Goal: Task Accomplishment & Management: Use online tool/utility

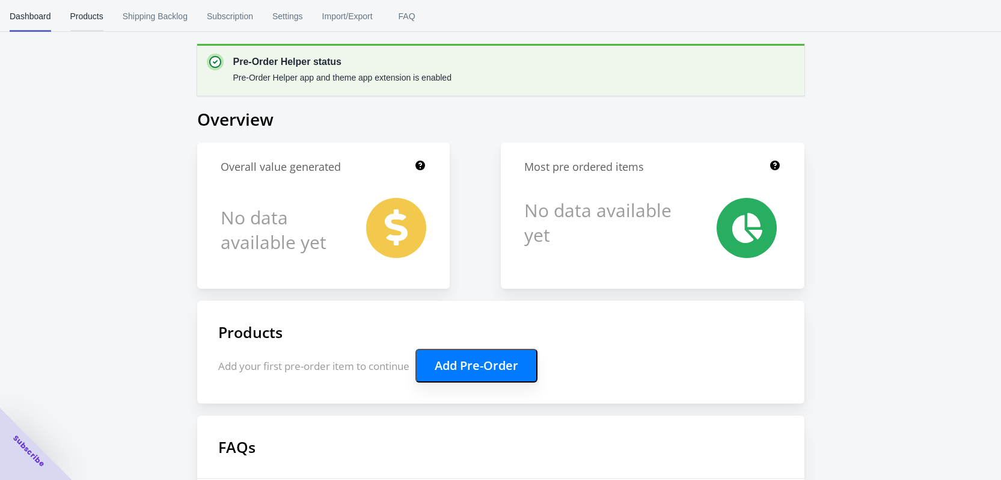
click at [96, 19] on span "Products" at bounding box center [86, 16] width 33 height 31
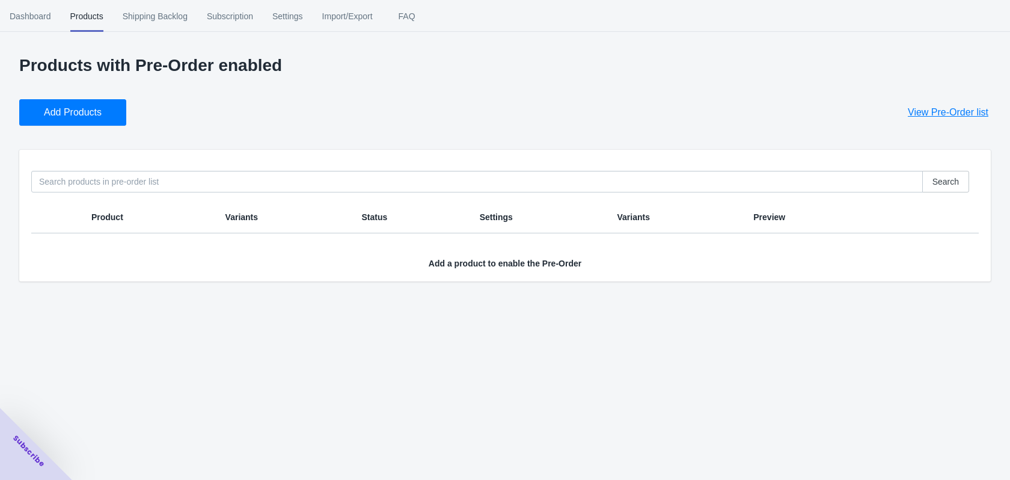
click at [95, 117] on span "Add Products" at bounding box center [73, 112] width 58 height 12
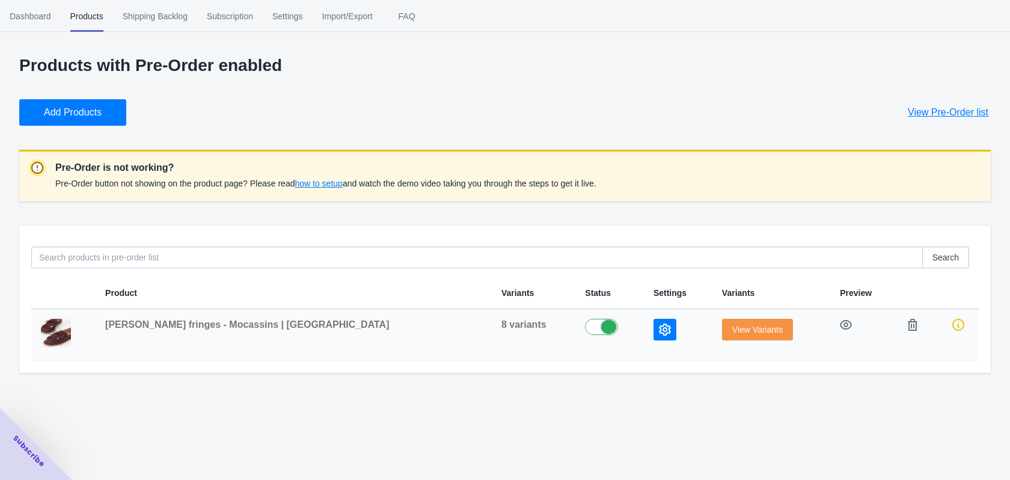
click at [585, 326] on label at bounding box center [609, 326] width 49 height 14
click at [325, 183] on span "how to setup" at bounding box center [318, 184] width 47 height 10
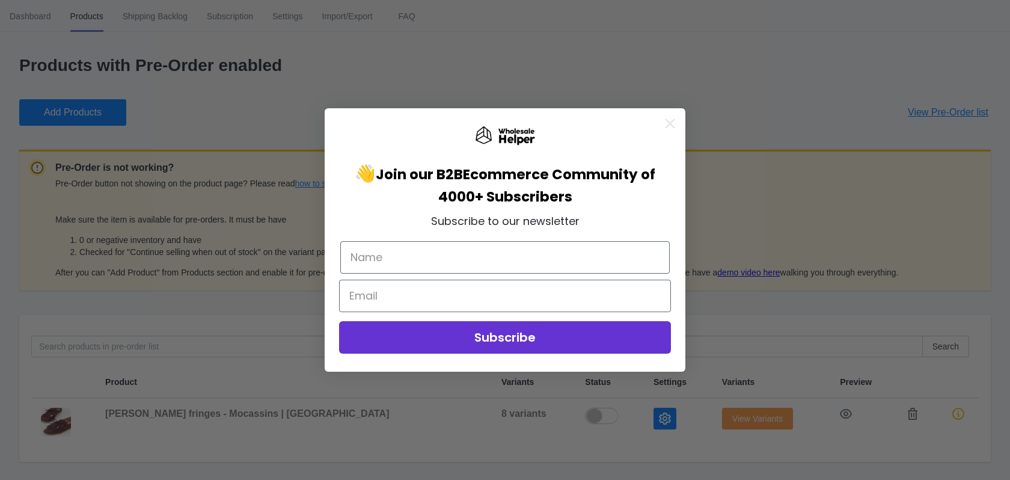
click at [670, 121] on circle "Close dialog" at bounding box center [670, 124] width 20 height 20
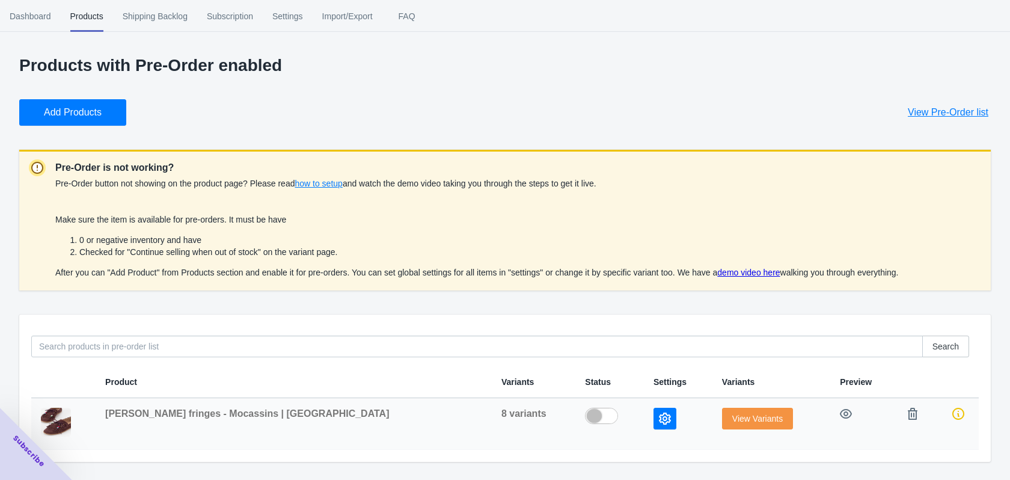
click at [585, 418] on label at bounding box center [609, 415] width 49 height 14
checkbox input "true"
click at [654, 419] on button "button" at bounding box center [665, 419] width 23 height 22
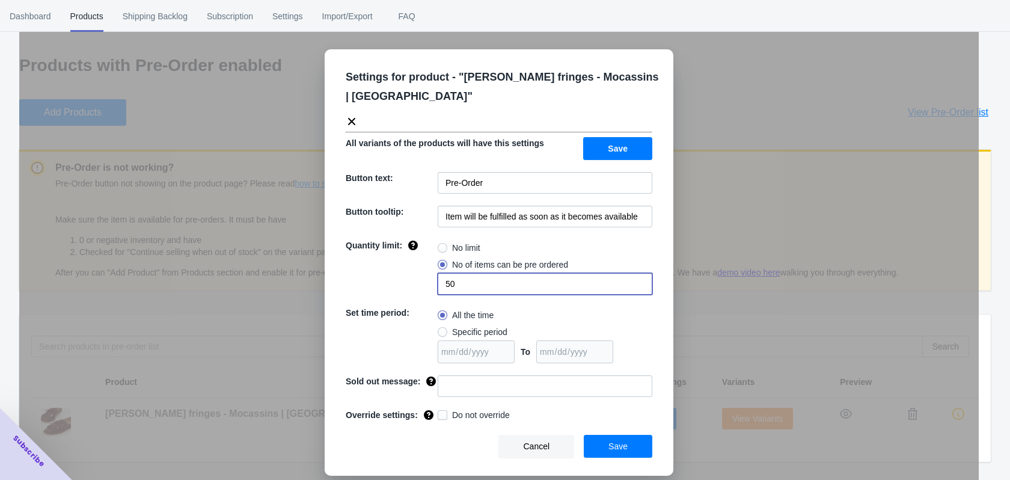
drag, startPoint x: 459, startPoint y: 266, endPoint x: 441, endPoint y: 266, distance: 18.0
click at [441, 273] on input "50" at bounding box center [545, 284] width 215 height 22
click at [449, 239] on label "No limit" at bounding box center [459, 247] width 43 height 17
click at [441, 245] on input "No limit" at bounding box center [441, 245] width 1 height 1
radio input "true"
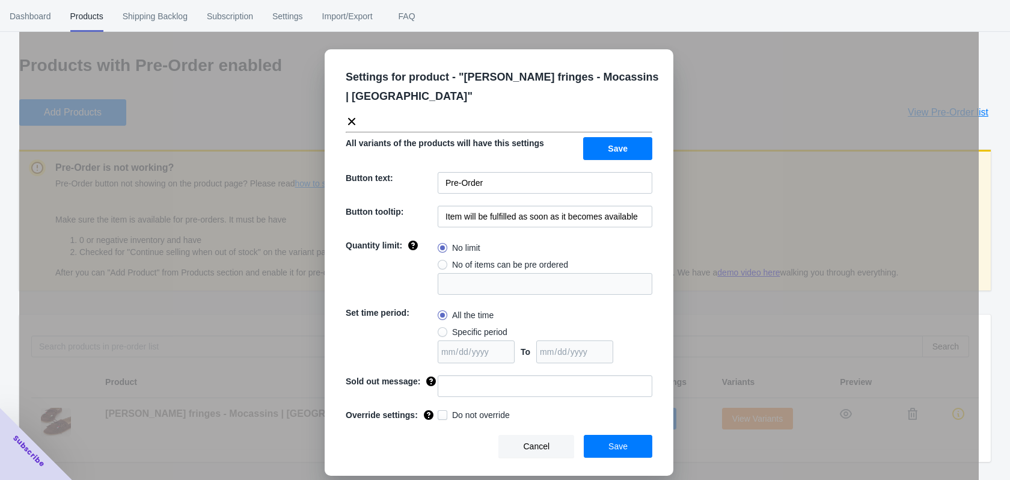
click at [448, 256] on label "No of items can be pre ordered" at bounding box center [503, 264] width 130 height 17
click at [441, 262] on input "No of items can be pre ordered" at bounding box center [441, 262] width 1 height 1
radio input "true"
type input "1"
click at [467, 273] on input "1" at bounding box center [545, 284] width 215 height 22
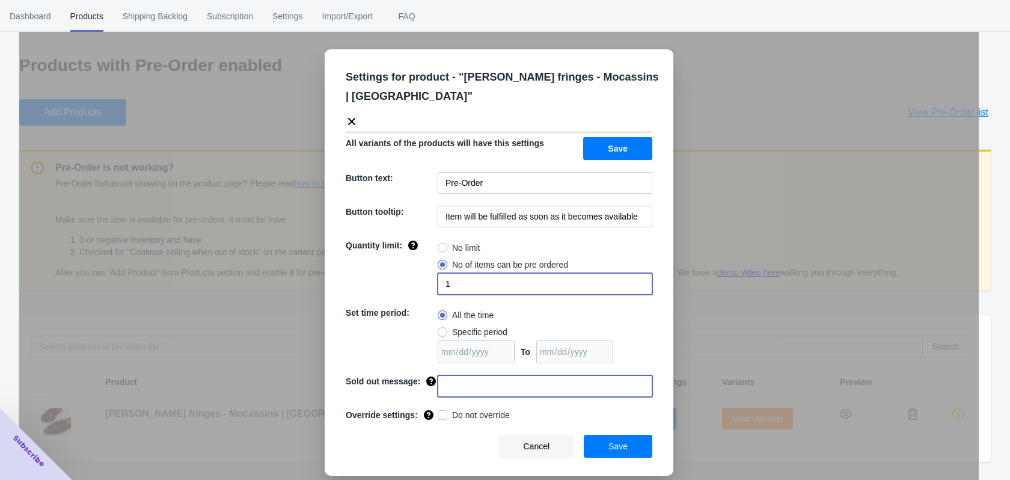
click at [471, 375] on input at bounding box center [545, 386] width 215 height 22
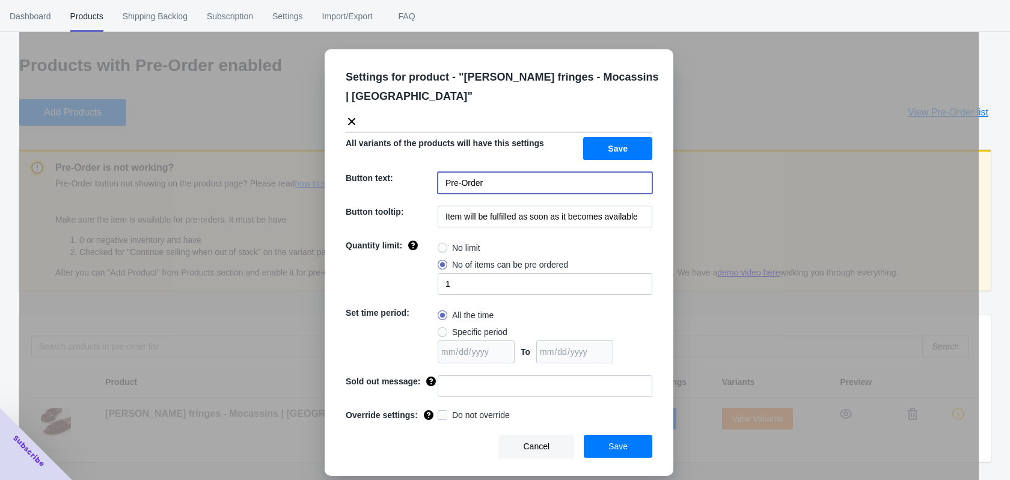
drag, startPoint x: 510, startPoint y: 165, endPoint x: 421, endPoint y: 162, distance: 89.0
click at [421, 172] on div "Button text: Pre-Order" at bounding box center [499, 183] width 307 height 22
type input "PRE ORDER"
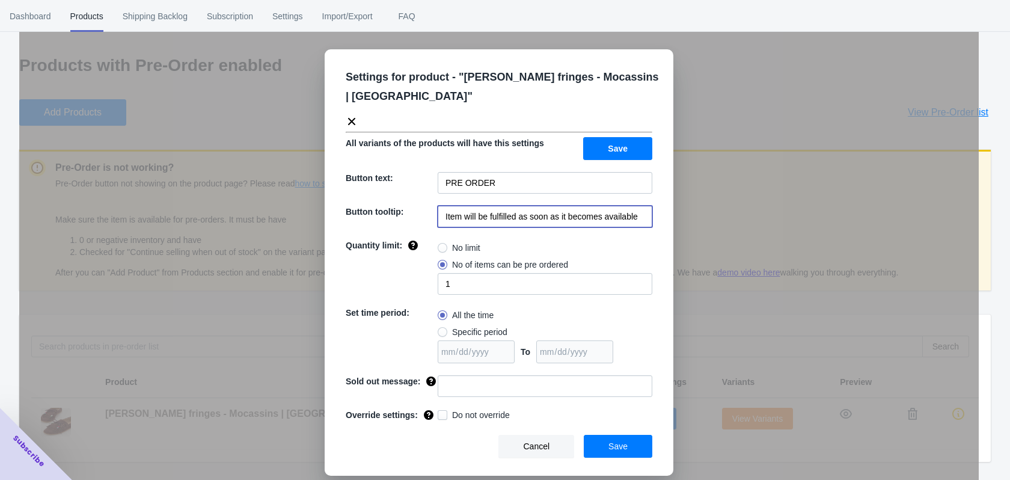
click at [646, 206] on input "Item will be fulfilled as soon as it becomes available" at bounding box center [545, 217] width 215 height 22
drag, startPoint x: 646, startPoint y: 196, endPoint x: 441, endPoint y: 189, distance: 204.5
click at [443, 206] on input "Item will be fulfilled as soon as it becomes available" at bounding box center [545, 217] width 215 height 22
paste input "Het artikel wordt verzonden zodra het beschikbaar is."
type input "Het artikel wordt verzonden zodra het beschikbaar is."
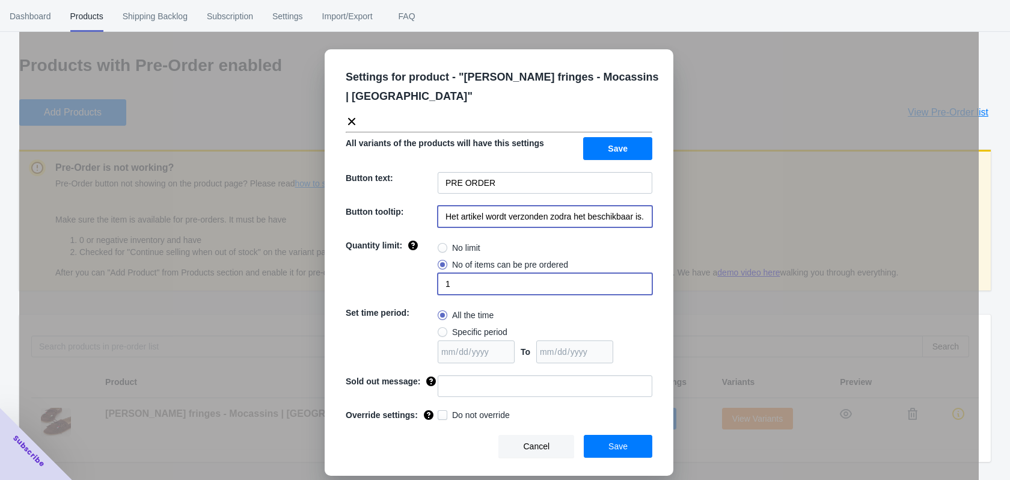
click at [480, 273] on input "1" at bounding box center [545, 284] width 215 height 22
click at [456, 242] on span "No limit" at bounding box center [466, 248] width 28 height 12
click at [441, 245] on input "No limit" at bounding box center [441, 245] width 1 height 1
radio input "true"
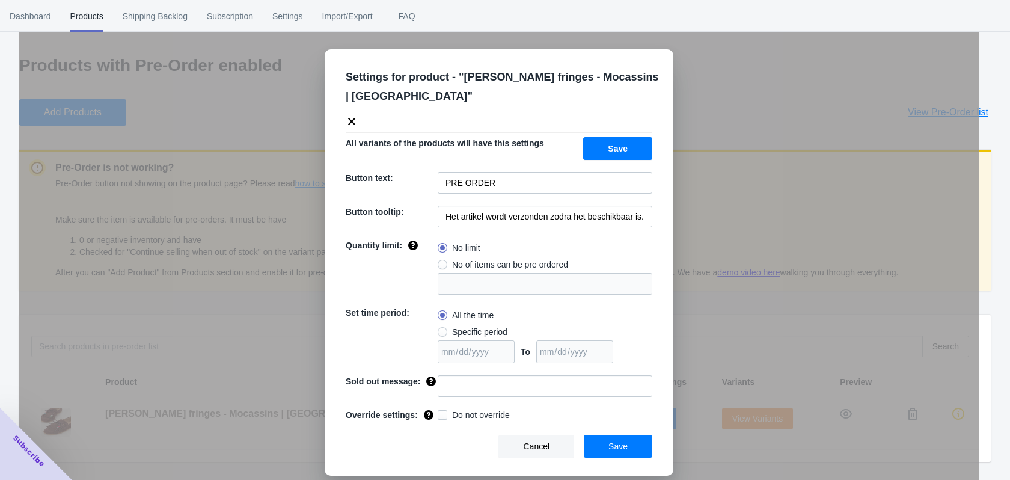
click at [457, 259] on span "No of items can be pre ordered" at bounding box center [510, 265] width 116 height 12
click at [441, 262] on input "No of items can be pre ordered" at bounding box center [441, 262] width 1 height 1
radio input "true"
drag, startPoint x: 465, startPoint y: 263, endPoint x: 436, endPoint y: 262, distance: 28.3
click at [436, 262] on div "Quantity limit: No limit No of items can be pre ordered 1" at bounding box center [499, 266] width 307 height 55
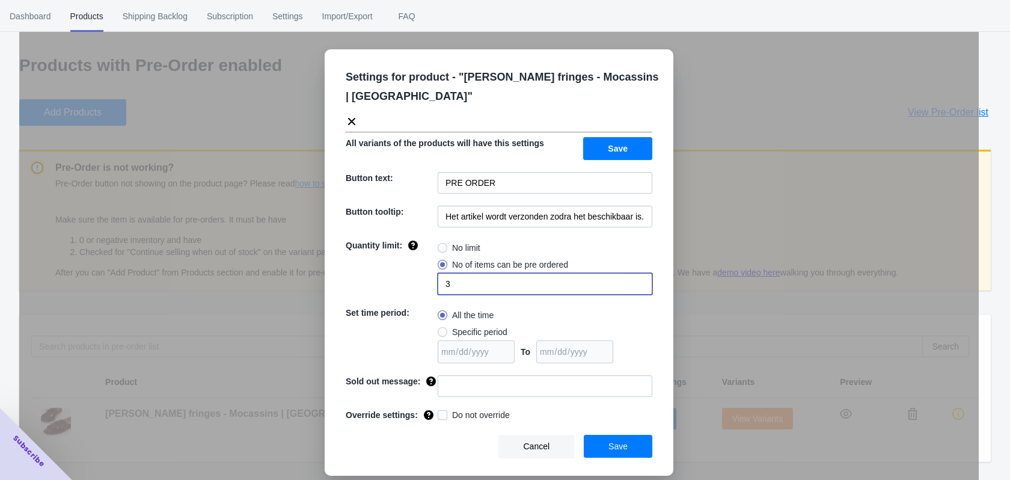
type input "3"
click at [613, 307] on div "All the time Specific period To" at bounding box center [545, 335] width 215 height 57
click at [477, 375] on input at bounding box center [545, 386] width 215 height 22
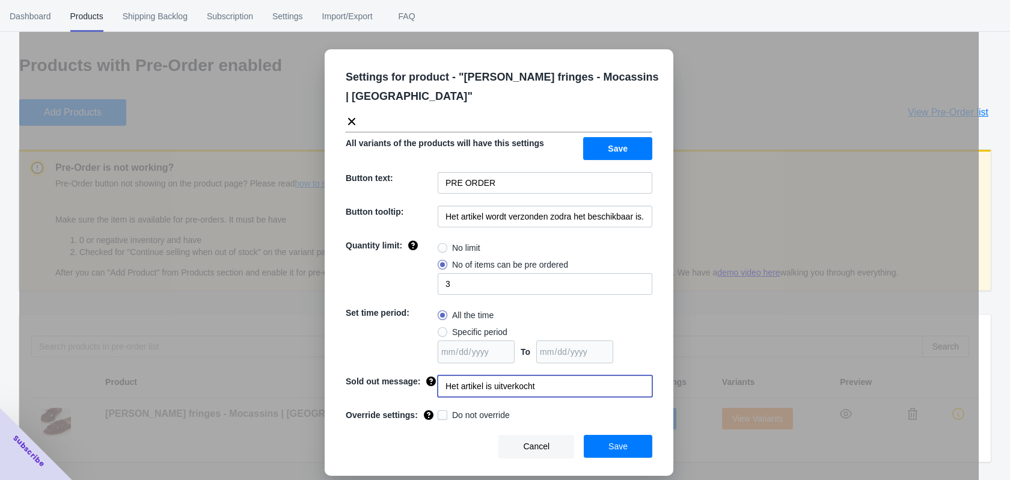
type input "Het artikel is uitverkocht"
click at [620, 441] on span "Save" at bounding box center [617, 446] width 19 height 10
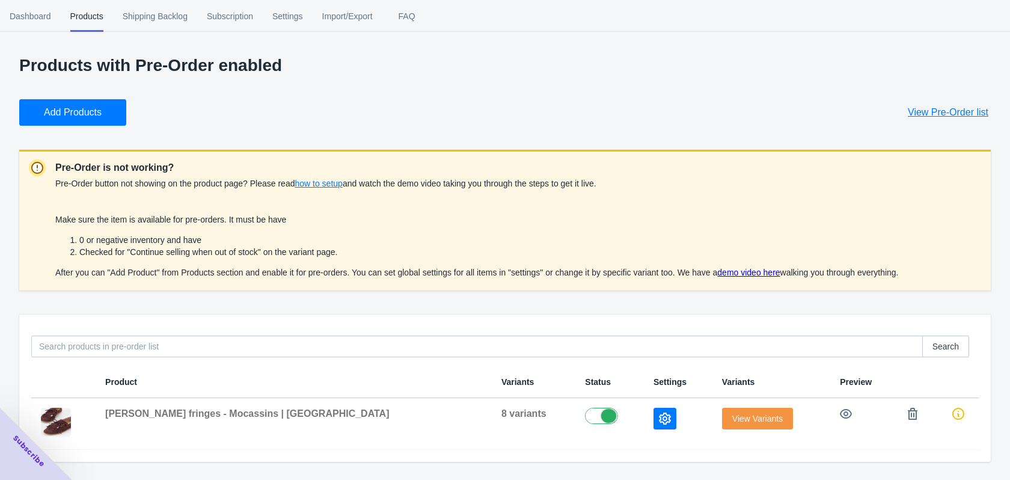
click at [326, 181] on span "how to setup" at bounding box center [318, 184] width 47 height 10
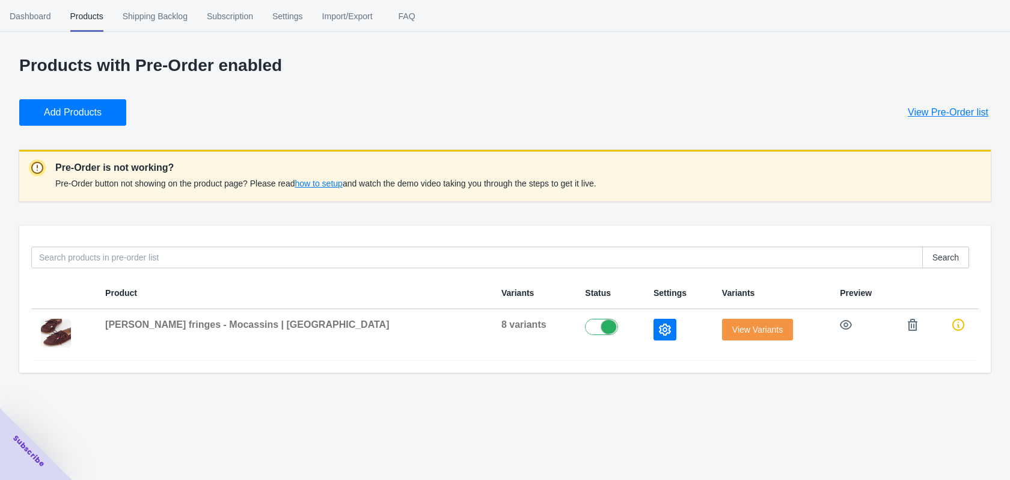
click at [326, 181] on span "how to setup" at bounding box center [318, 184] width 47 height 10
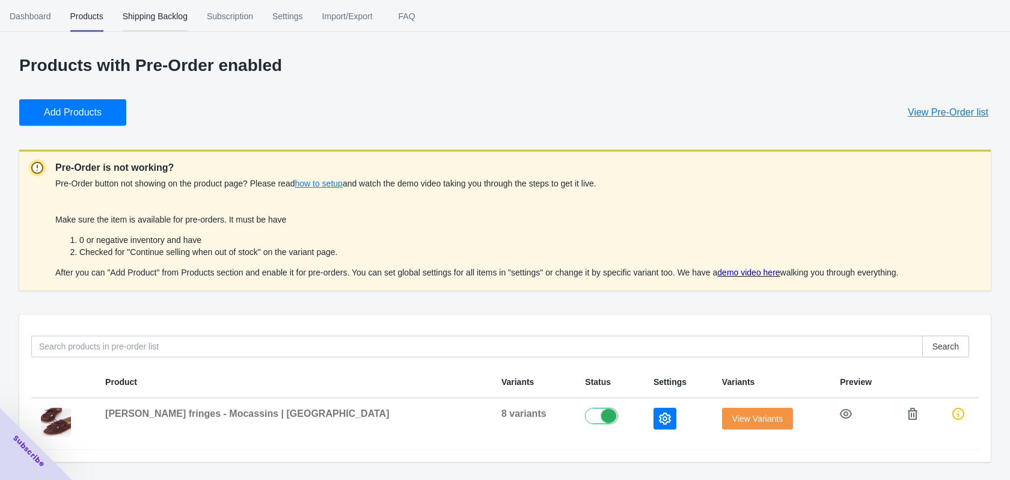
click at [150, 10] on span "Shipping Backlog" at bounding box center [155, 16] width 65 height 31
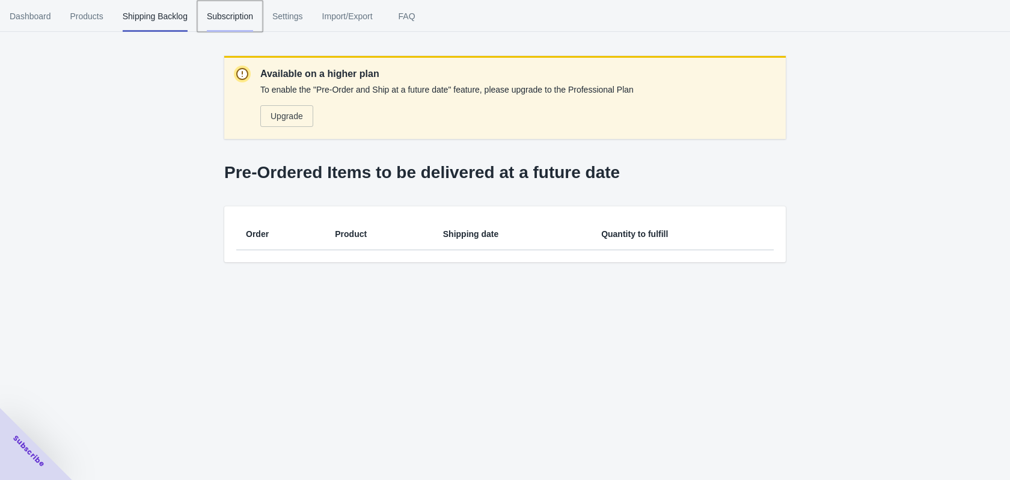
click at [242, 23] on span "Subscription" at bounding box center [230, 16] width 46 height 31
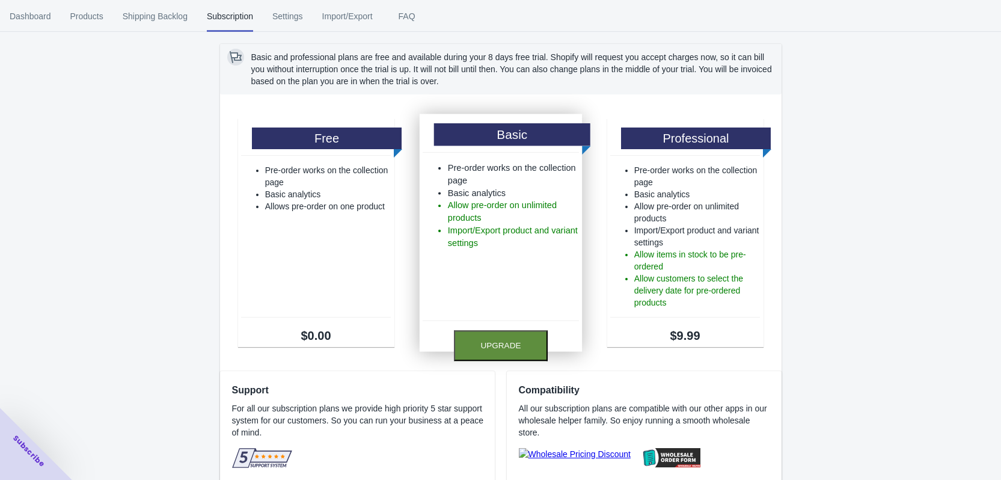
click at [521, 348] on button "Upgrade" at bounding box center [501, 345] width 94 height 31
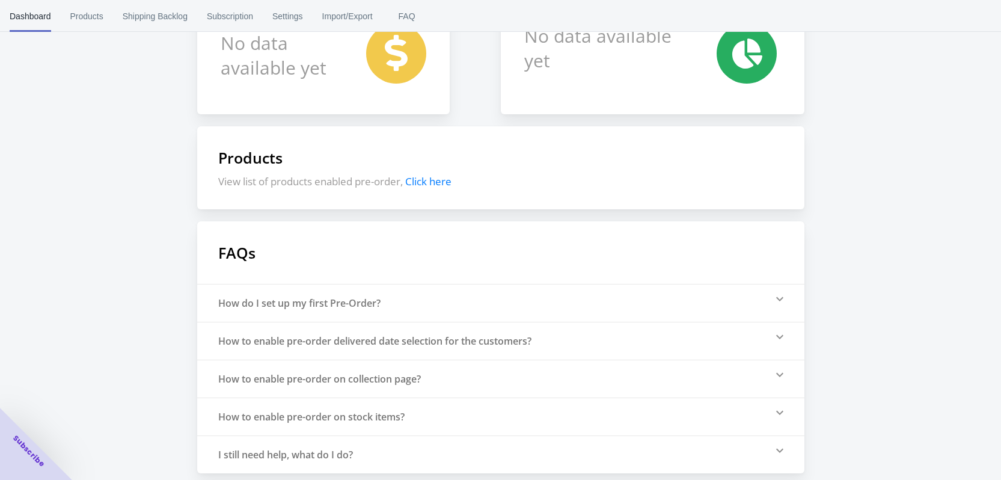
scroll to position [180, 0]
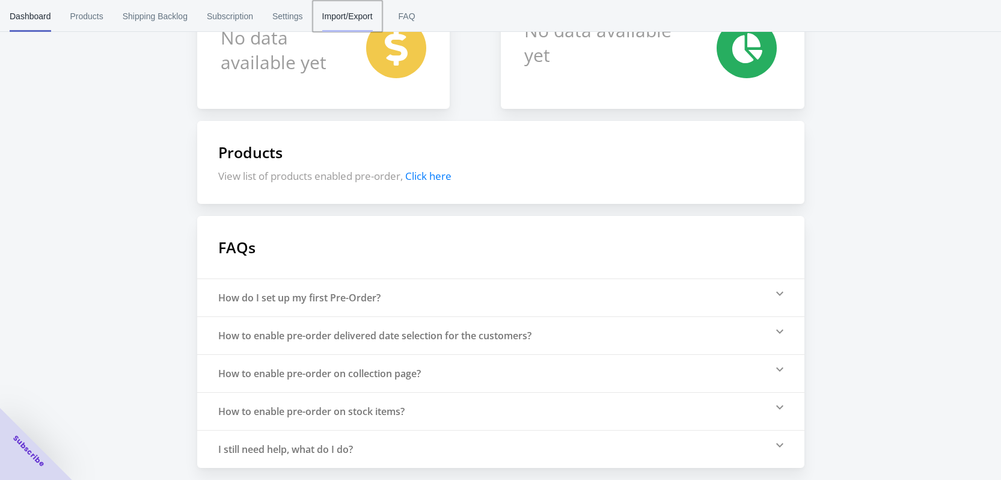
click at [354, 16] on span "Import/Export" at bounding box center [347, 16] width 51 height 31
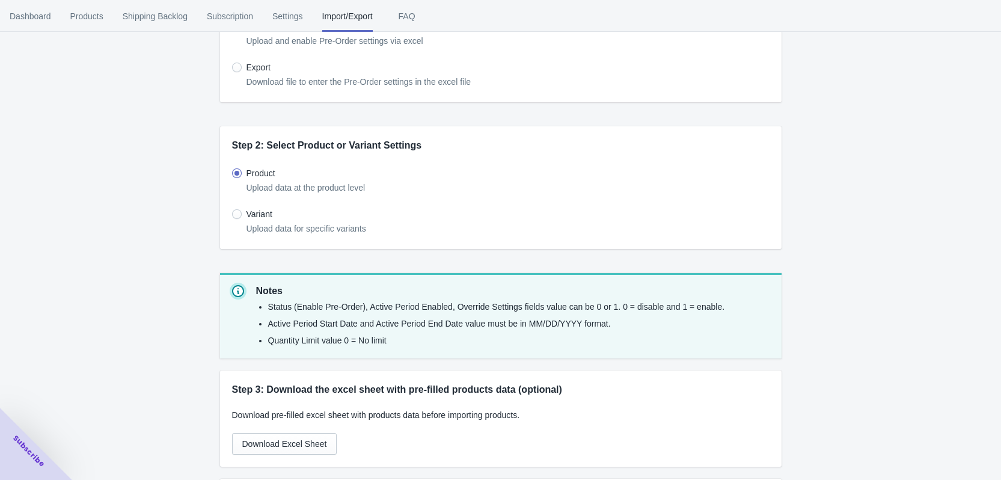
scroll to position [240, 0]
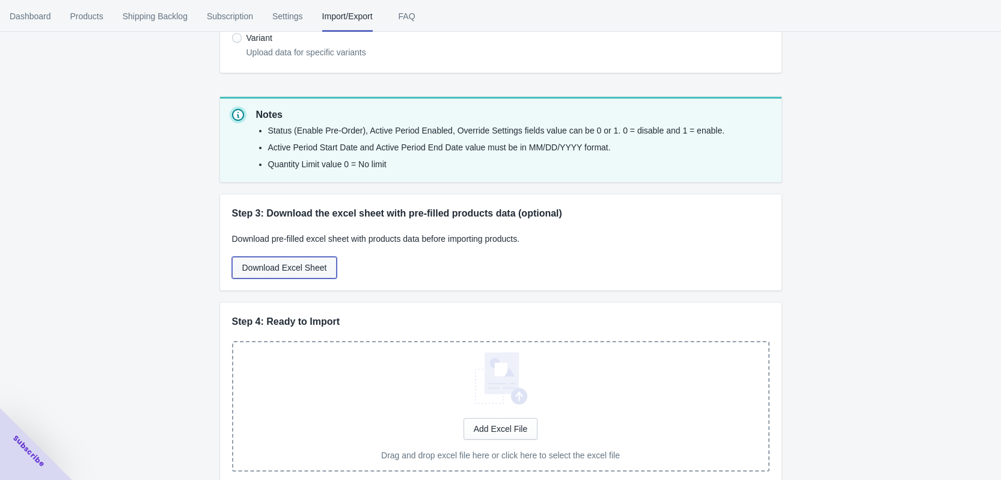
click at [279, 269] on span "Download Excel Sheet" at bounding box center [284, 268] width 85 height 10
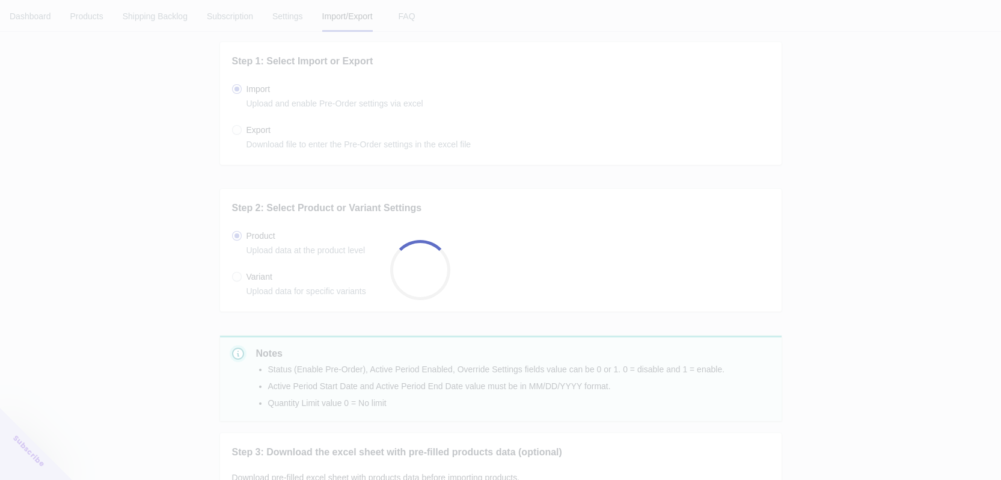
scroll to position [0, 0]
drag, startPoint x: 14, startPoint y: 189, endPoint x: 36, endPoint y: 79, distance: 112.1
click at [13, 189] on div at bounding box center [500, 240] width 1001 height 480
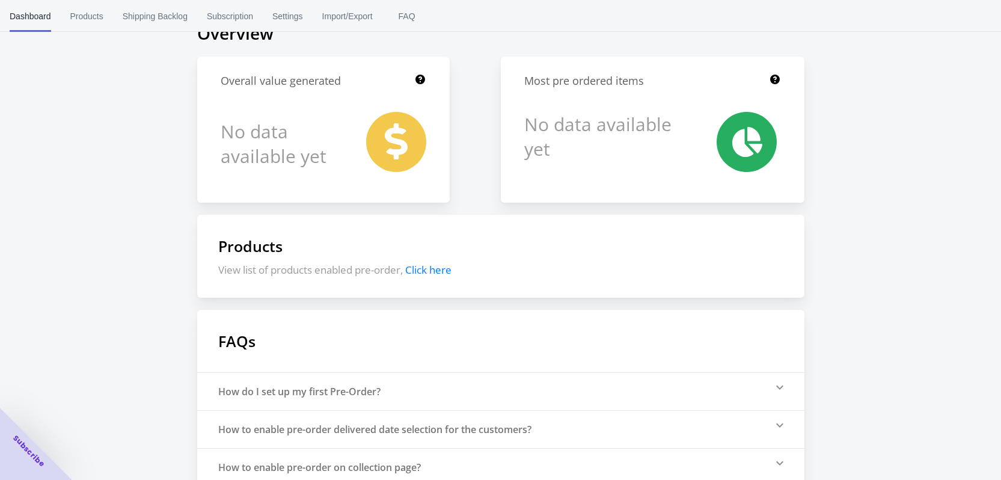
scroll to position [180, 0]
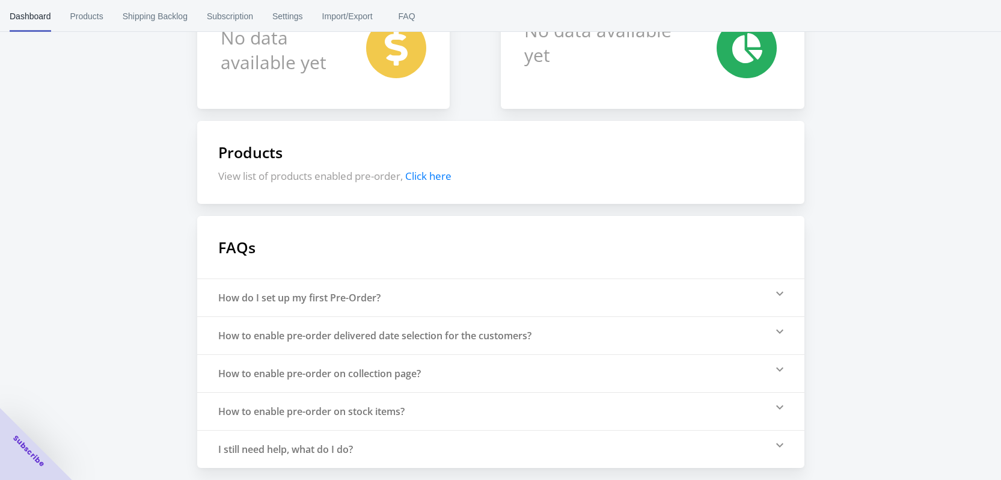
click at [438, 177] on span "Click here" at bounding box center [428, 176] width 46 height 14
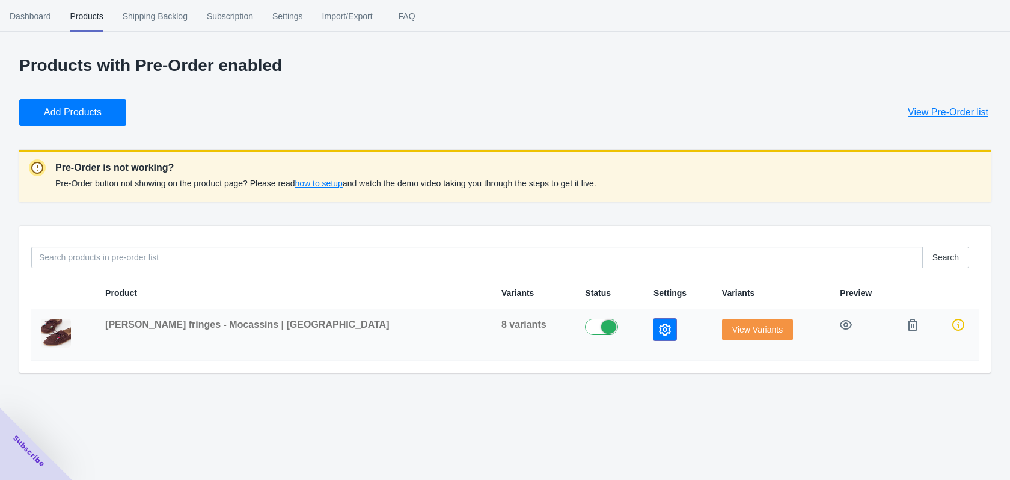
click at [654, 326] on button "button" at bounding box center [665, 330] width 23 height 22
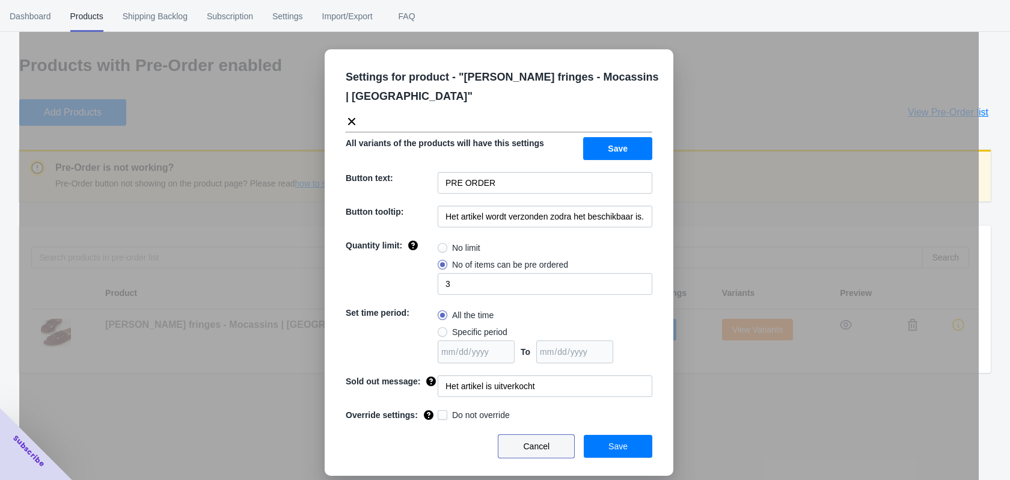
click at [547, 441] on span "Cancel" at bounding box center [536, 446] width 26 height 10
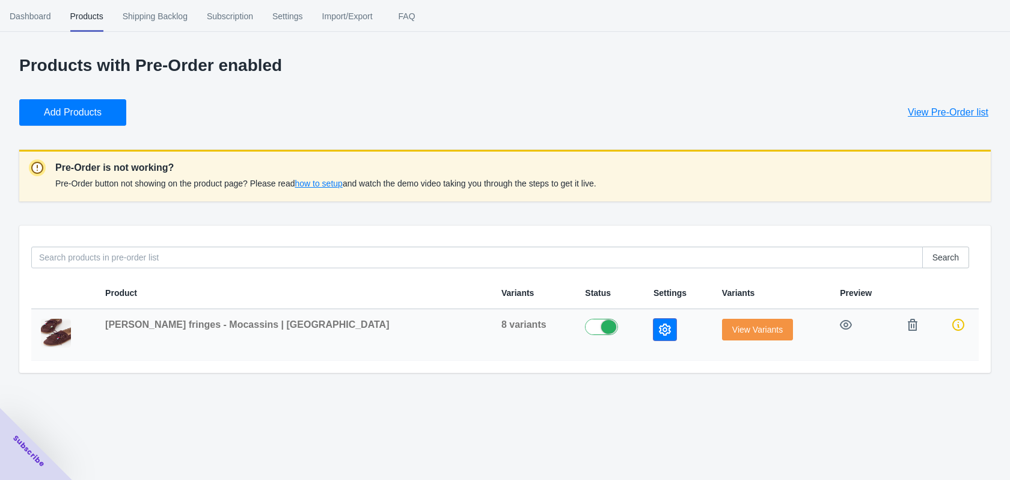
click at [659, 331] on icon "button" at bounding box center [665, 329] width 12 height 12
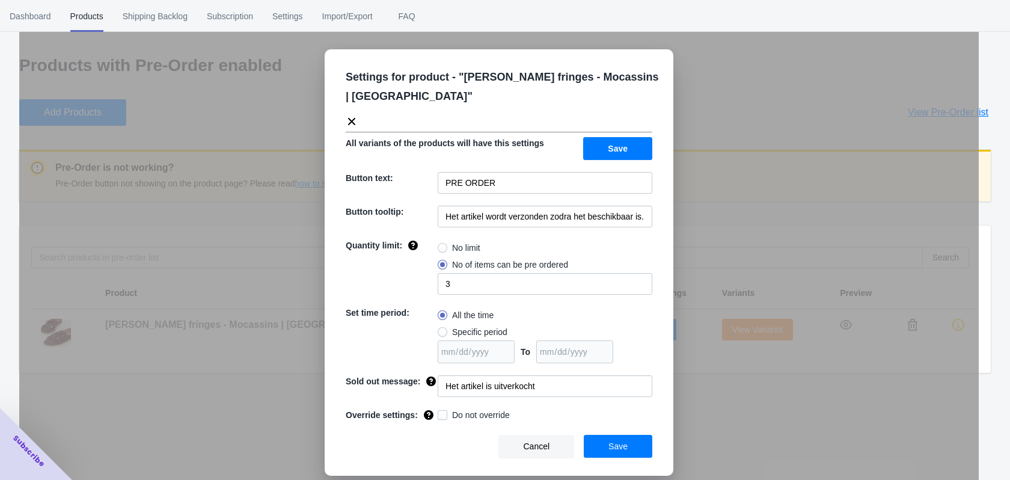
click at [351, 115] on icon at bounding box center [352, 121] width 12 height 12
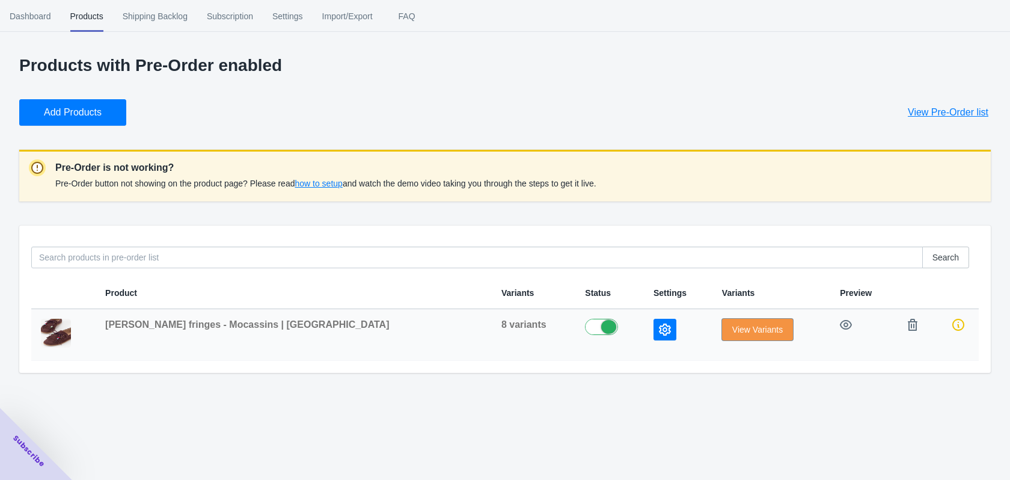
click at [732, 325] on span "View Variants" at bounding box center [757, 330] width 51 height 10
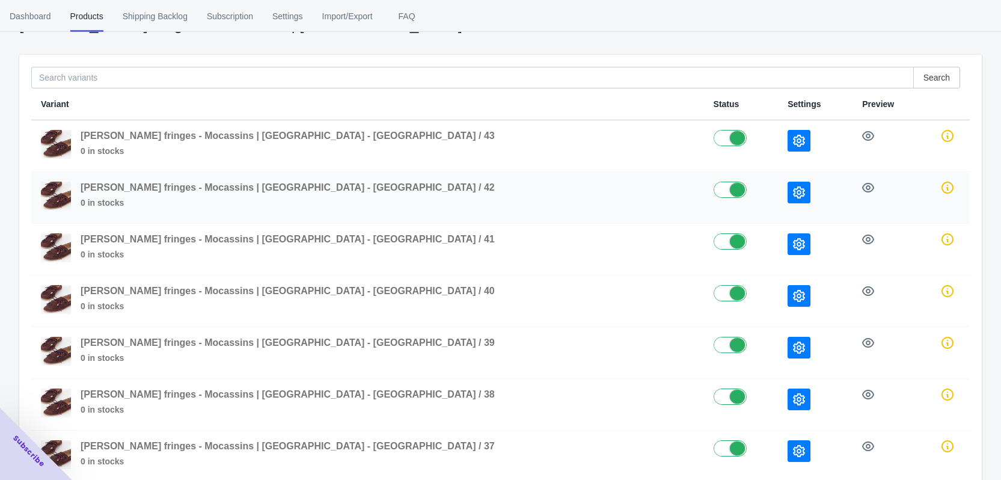
scroll to position [60, 0]
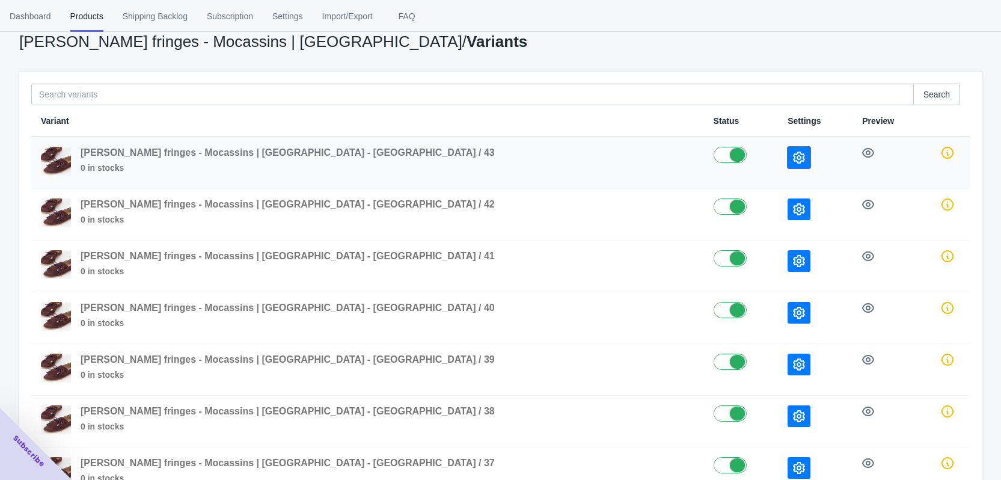
click at [793, 158] on icon "button" at bounding box center [799, 158] width 12 height 12
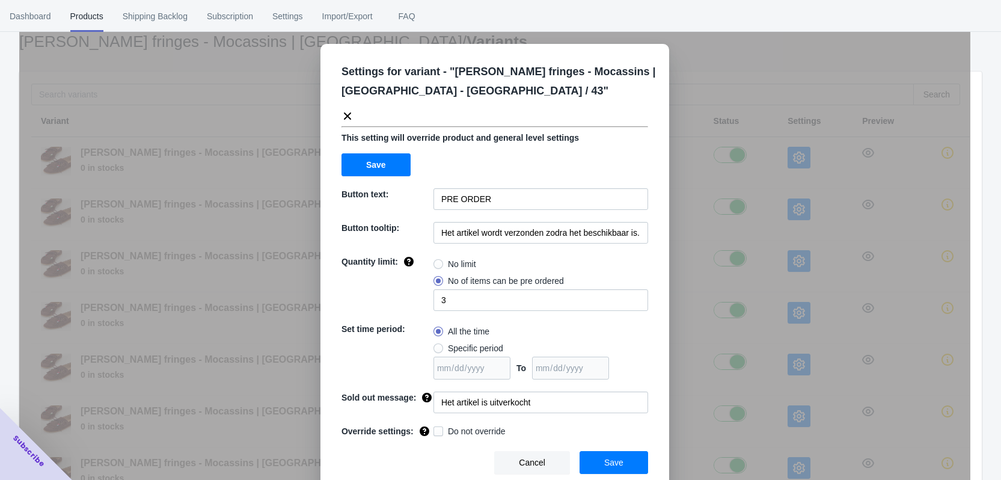
scroll to position [7, 0]
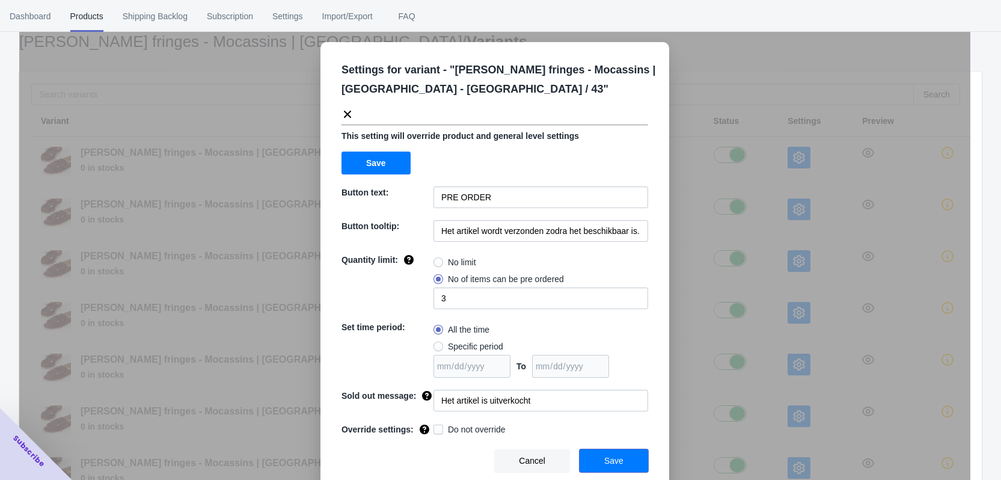
click at [623, 464] on button "Save" at bounding box center [614, 460] width 69 height 23
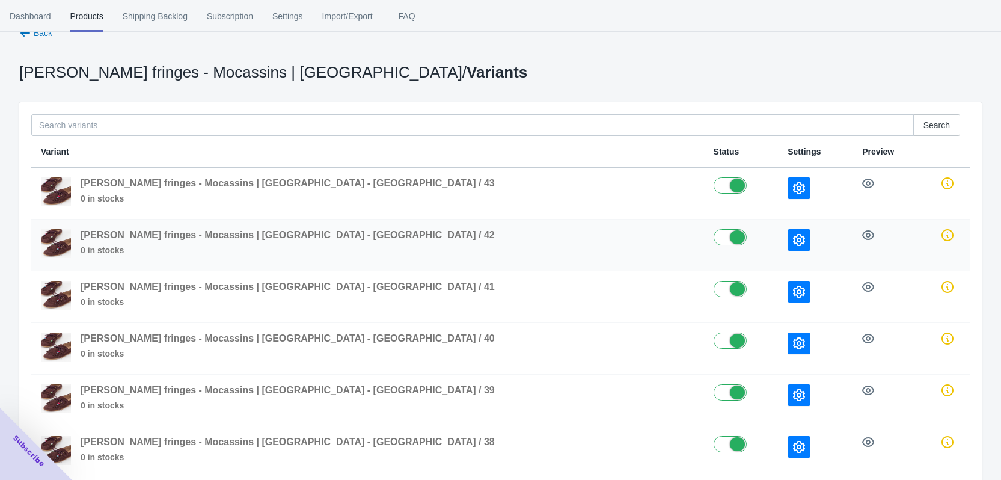
scroll to position [0, 0]
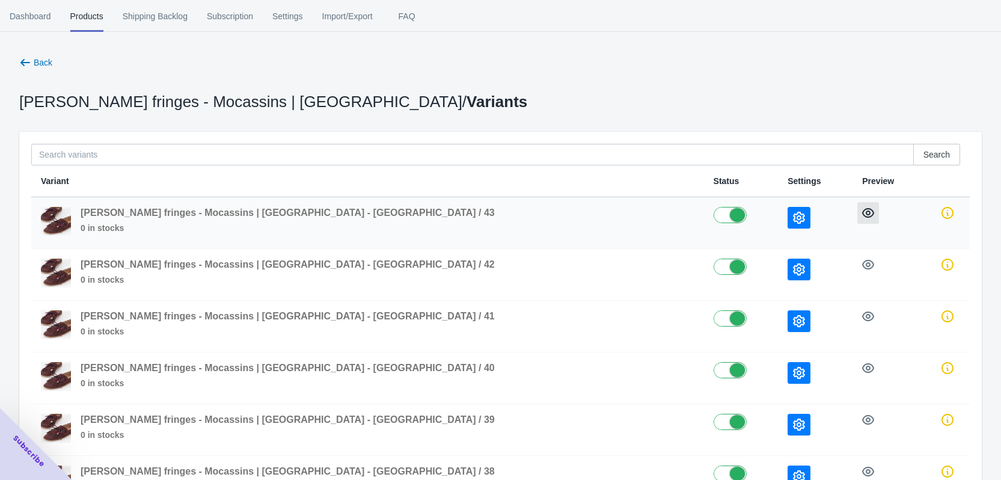
click at [862, 213] on icon "button" at bounding box center [868, 213] width 12 height 10
click at [793, 215] on icon "button" at bounding box center [799, 218] width 12 height 12
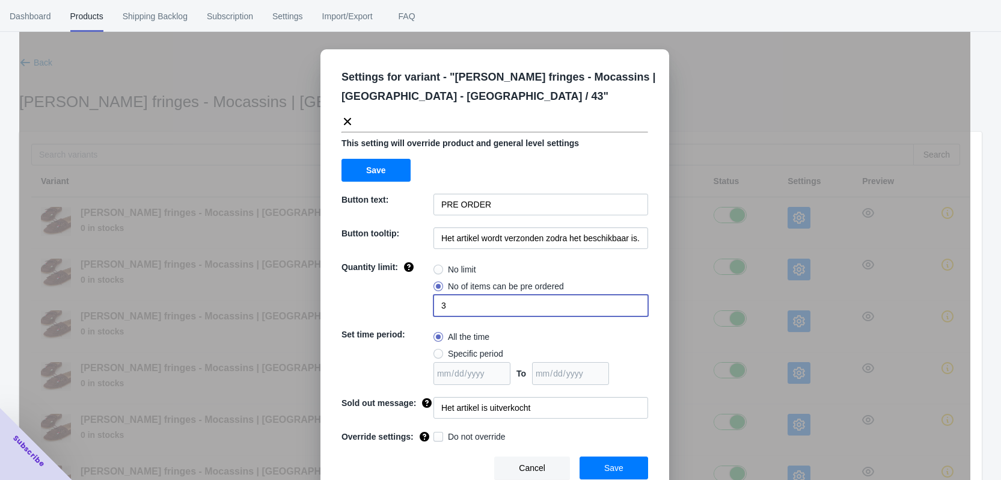
drag, startPoint x: 455, startPoint y: 310, endPoint x: 409, endPoint y: 309, distance: 46.3
click at [409, 309] on div "Quantity limit: No limit No of items can be pre ordered 3" at bounding box center [495, 288] width 307 height 55
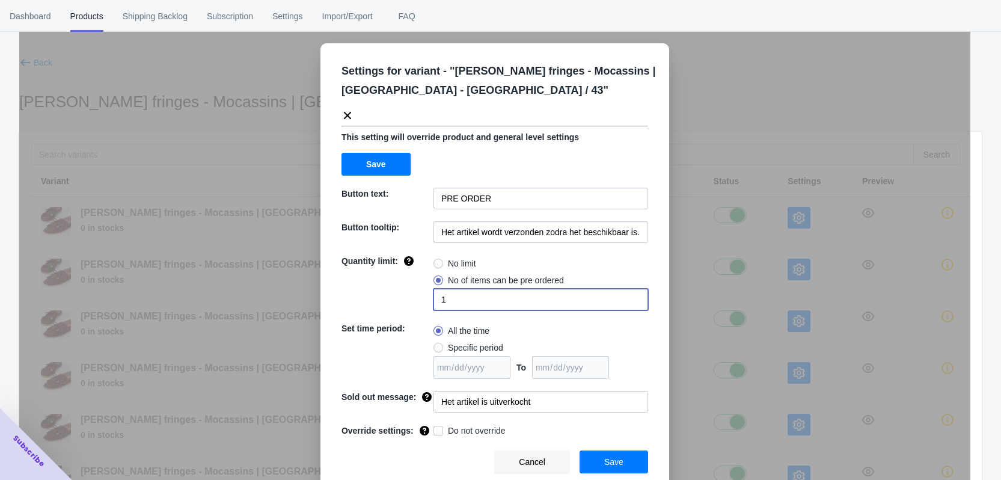
scroll to position [7, 0]
type input "1"
click at [617, 459] on span "Save" at bounding box center [613, 461] width 19 height 10
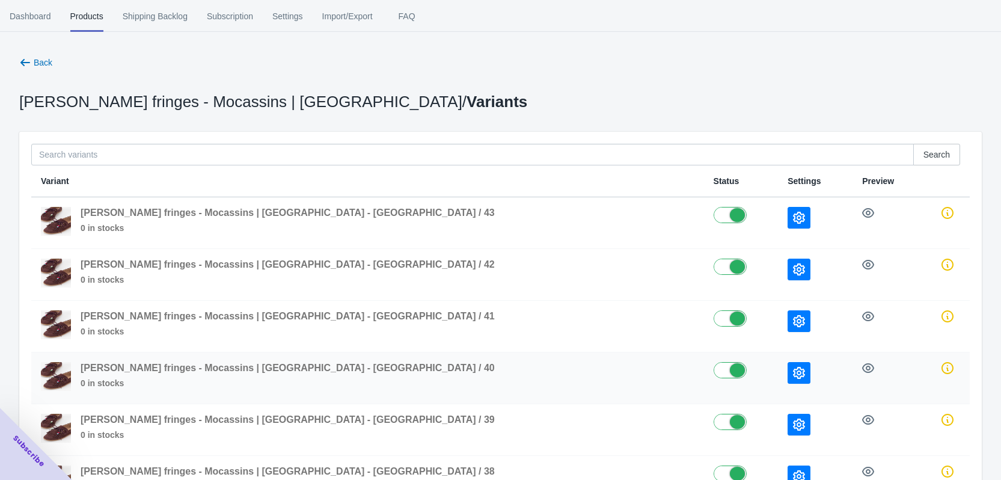
scroll to position [120, 0]
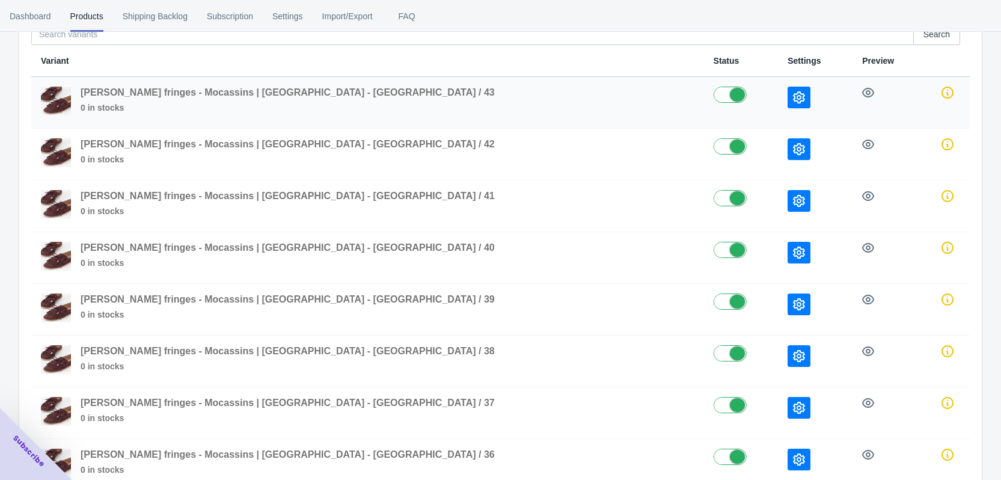
click at [714, 93] on label at bounding box center [741, 94] width 55 height 14
click at [714, 96] on label at bounding box center [741, 94] width 55 height 14
checkbox input "true"
click at [793, 149] on icon "button" at bounding box center [799, 149] width 12 height 12
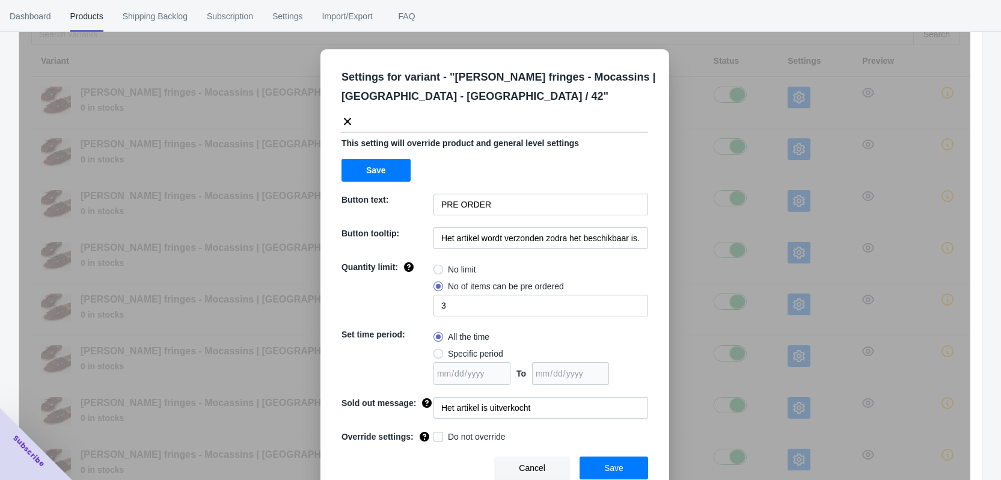
scroll to position [7, 0]
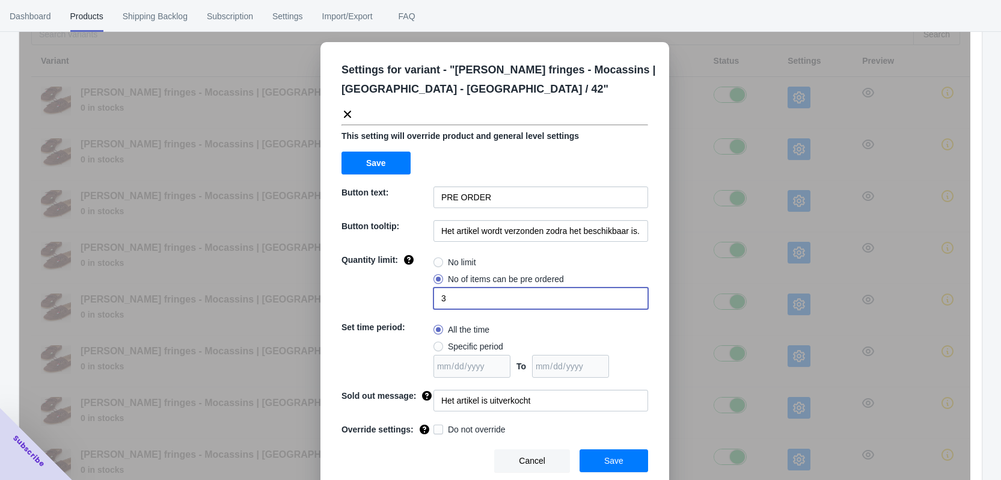
drag, startPoint x: 455, startPoint y: 301, endPoint x: 411, endPoint y: 301, distance: 43.3
click at [411, 301] on div "Quantity limit: No limit No of items can be pre ordered 3" at bounding box center [495, 281] width 307 height 55
click at [454, 252] on div "Settings for variant - " LATTY fringes - Mocassins | Bordeaux - Bordeaux / 42 "…" at bounding box center [494, 266] width 349 height 448
click at [457, 256] on span "No limit" at bounding box center [462, 262] width 28 height 12
click at [437, 259] on input "No limit" at bounding box center [436, 259] width 1 height 1
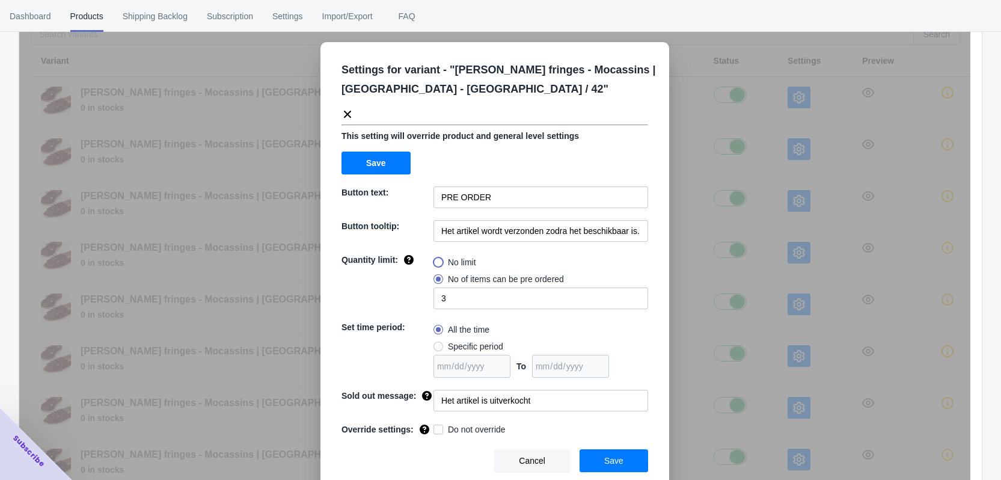
radio input "true"
click at [450, 277] on span "No of items can be pre ordered" at bounding box center [506, 279] width 116 height 12
click at [437, 277] on input "No of items can be pre ordered" at bounding box center [436, 276] width 1 height 1
radio input "true"
type input "1"
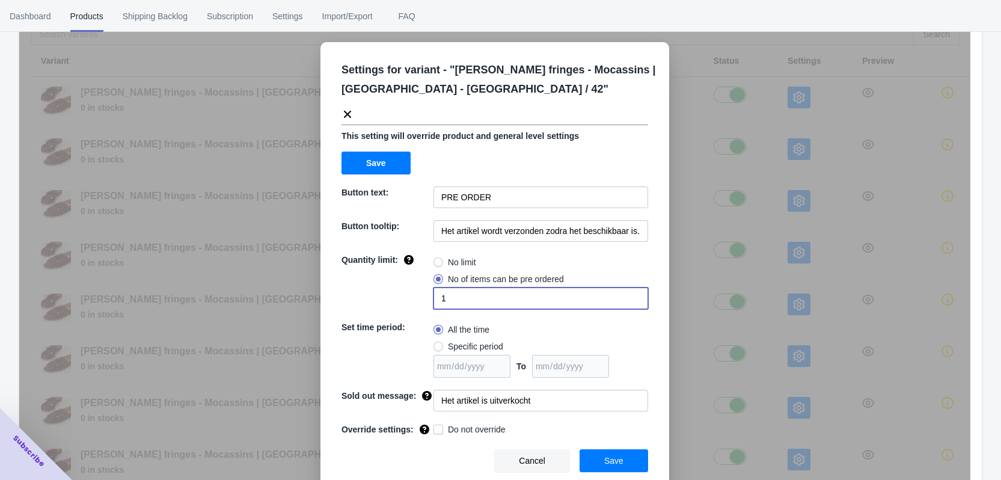
click at [446, 298] on input "1" at bounding box center [540, 298] width 215 height 22
radio input "true"
click at [457, 351] on span "Specific period" at bounding box center [475, 346] width 55 height 12
click at [437, 344] on input "Specific period" at bounding box center [436, 343] width 1 height 1
radio input "true"
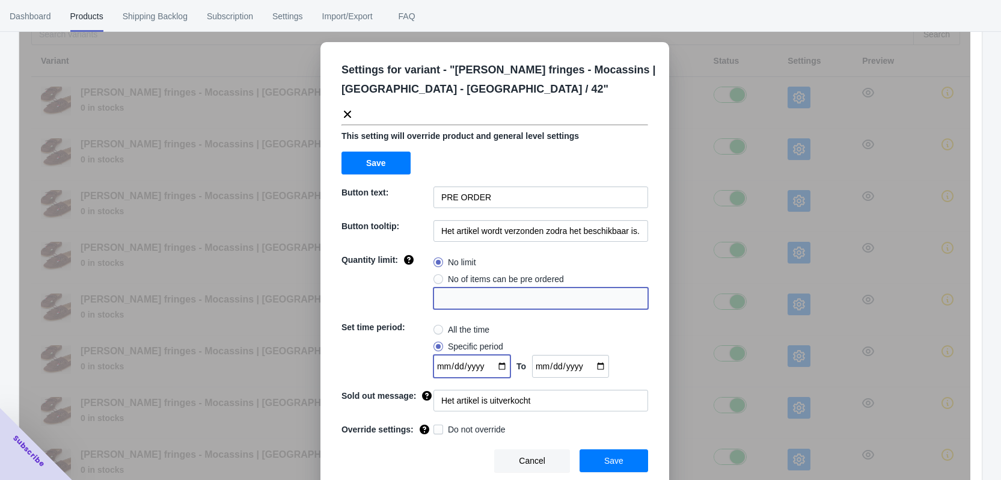
click at [497, 365] on input "date" at bounding box center [471, 366] width 77 height 23
type input "2025-10-07"
click at [599, 366] on input "date" at bounding box center [570, 366] width 77 height 23
type input "2025-10-31"
click at [614, 460] on span "Save" at bounding box center [613, 461] width 19 height 10
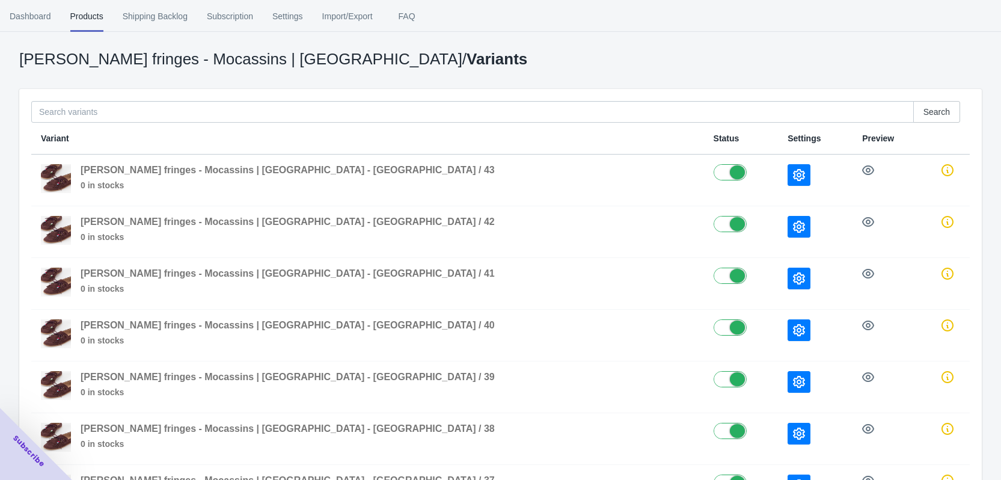
scroll to position [0, 0]
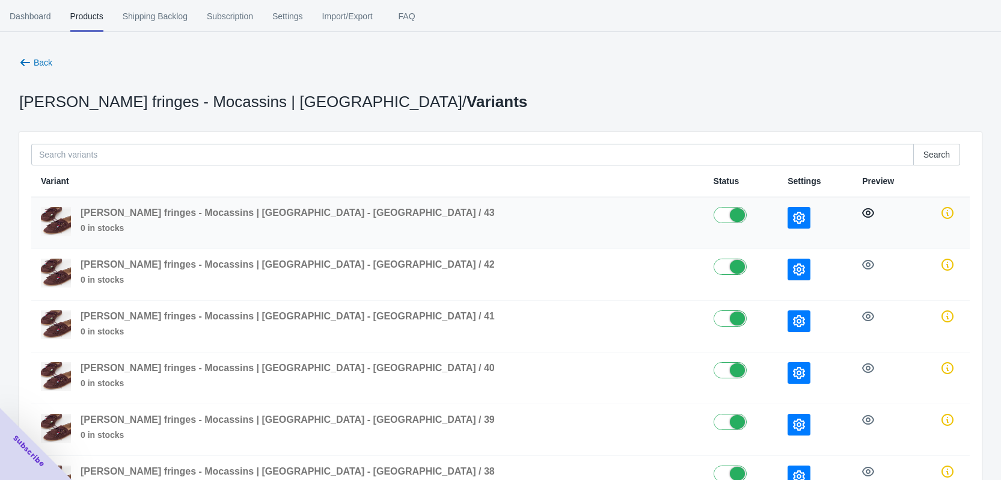
click at [862, 218] on icon "button" at bounding box center [868, 213] width 12 height 12
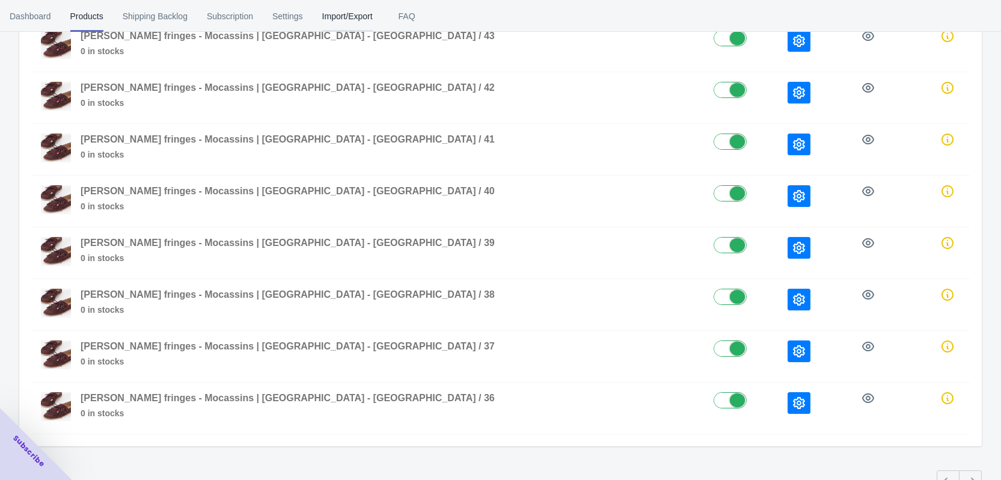
scroll to position [180, 0]
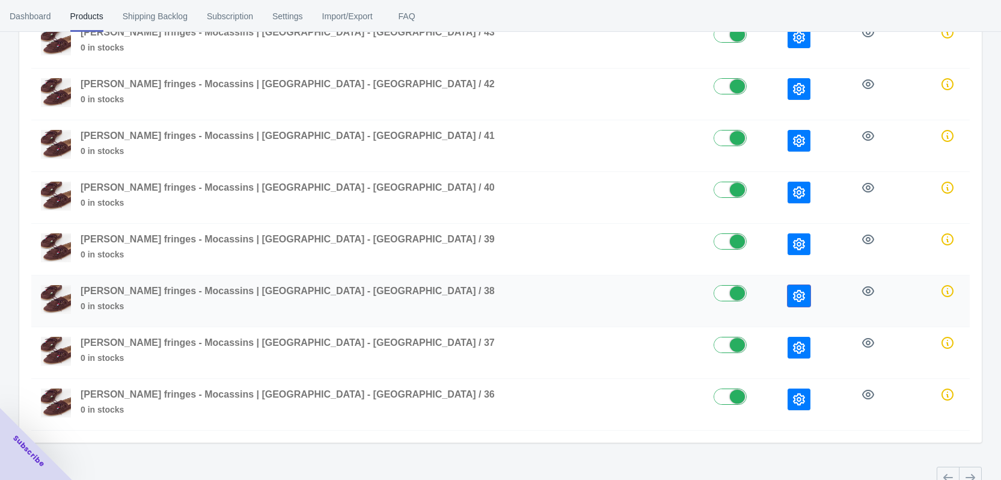
click at [793, 295] on icon "button" at bounding box center [799, 296] width 12 height 12
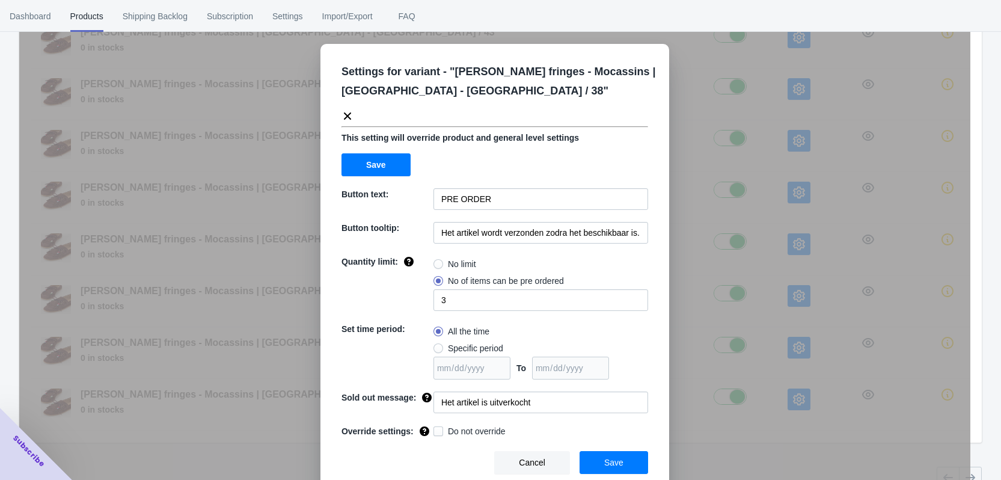
scroll to position [7, 0]
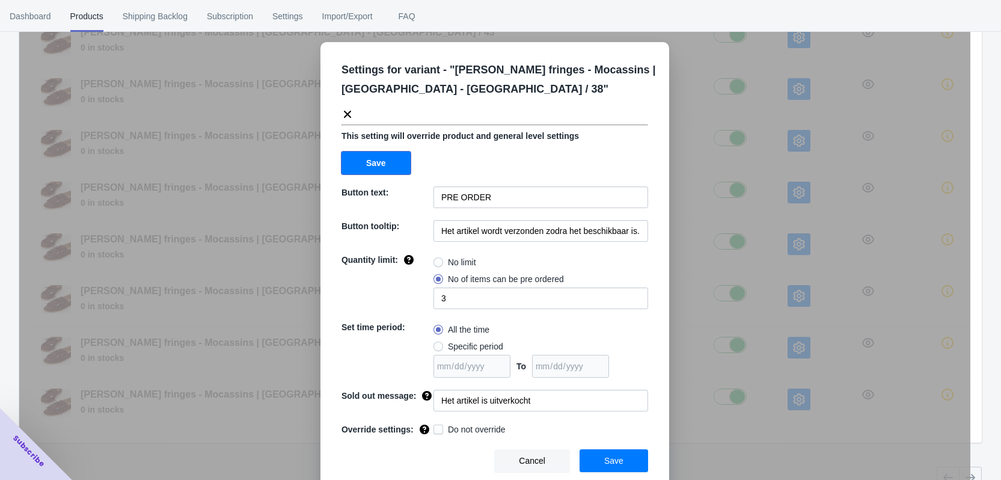
click at [372, 165] on span "Save" at bounding box center [376, 163] width 20 height 10
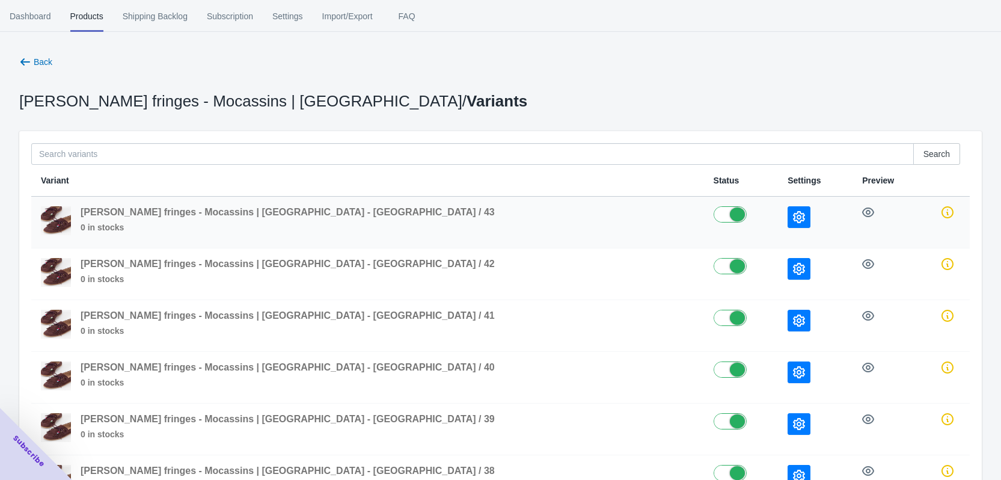
scroll to position [0, 0]
click at [283, 19] on span "Settings" at bounding box center [287, 16] width 31 height 31
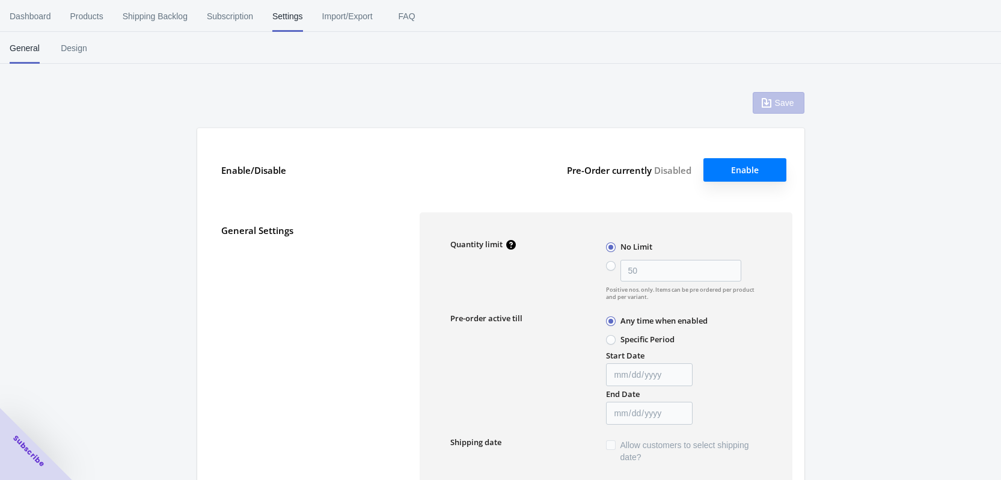
type input "50"
type textarea "Inventory level is <qty>. Some of the items will be pre-ordered."
type textarea "Only <qty> items left in stock."
type textarea "A maximum of <qty> products can be pre ordered."
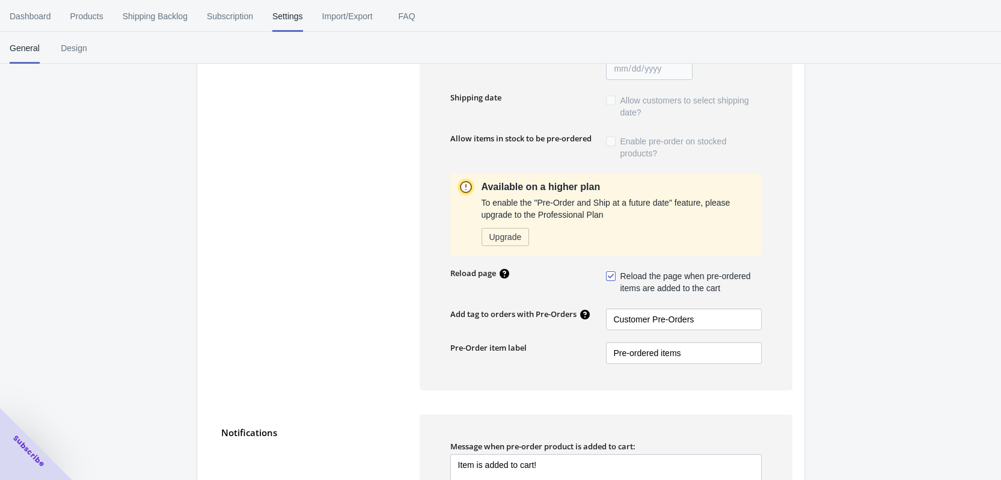
scroll to position [361, 0]
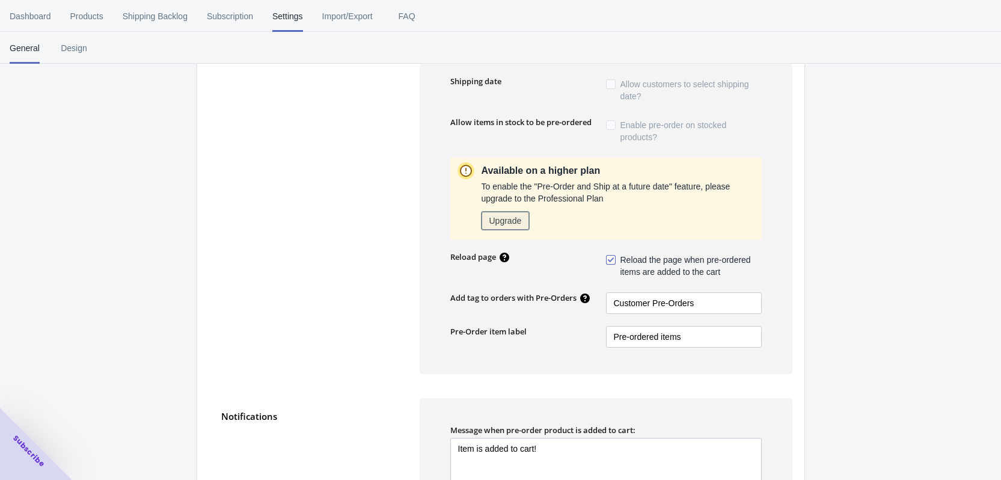
click at [511, 225] on span "Upgrade" at bounding box center [505, 221] width 32 height 10
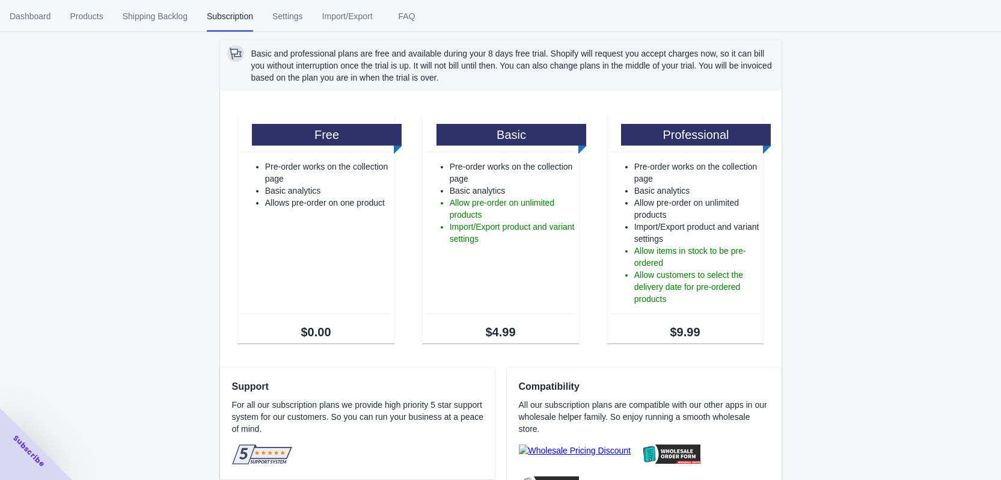
scroll to position [0, 0]
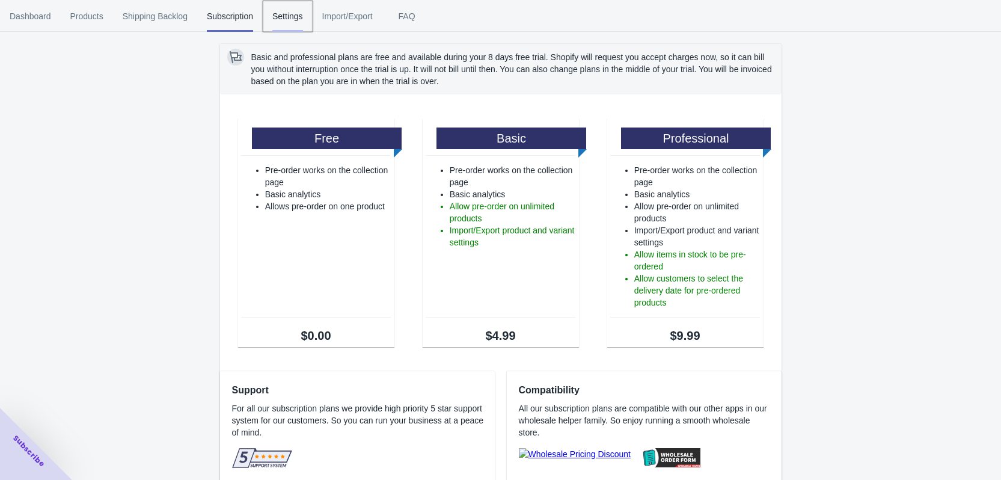
click at [302, 8] on button "Settings" at bounding box center [288, 16] width 50 height 31
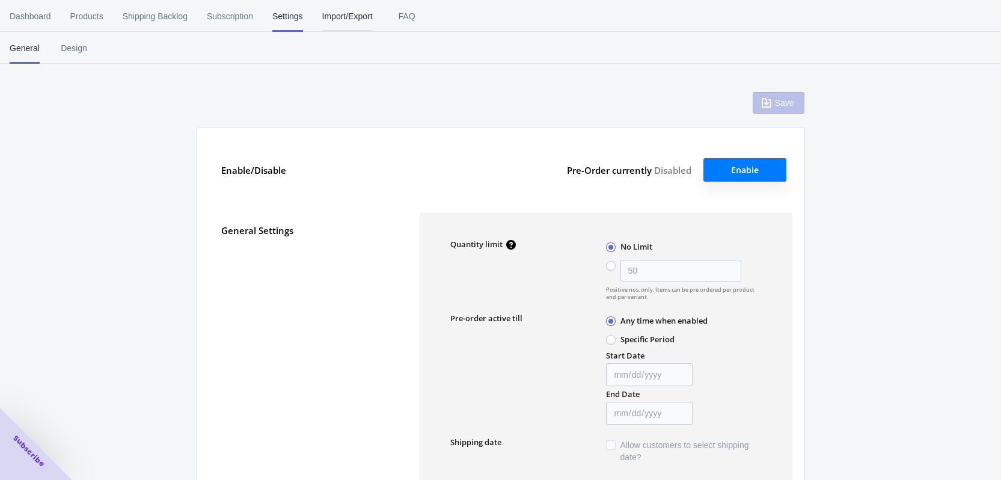
type input "50"
type textarea "Inventory level is <qty>. Some of the items will be pre-ordered."
type textarea "Only <qty> items left in stock."
type textarea "A maximum of <qty> products can be pre ordered."
click at [346, 18] on span "Import/Export" at bounding box center [347, 16] width 51 height 31
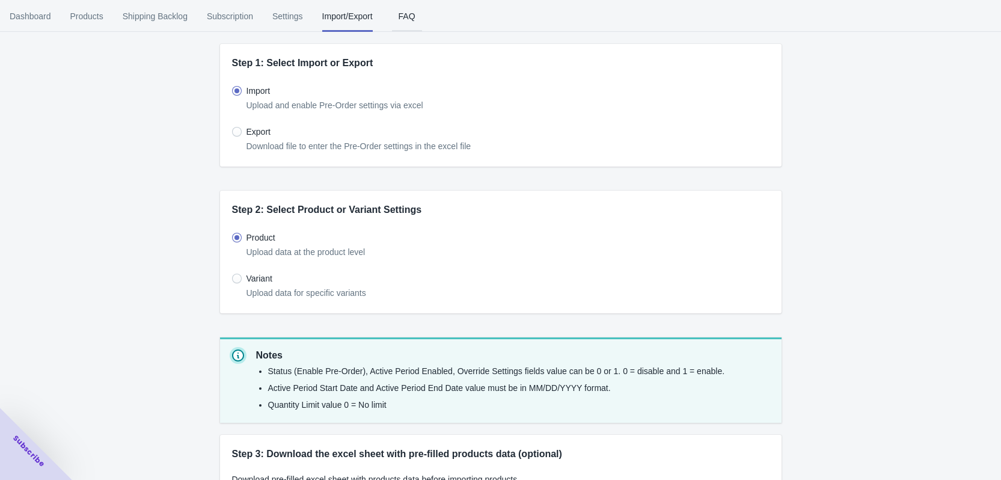
click at [396, 14] on span "FAQ" at bounding box center [407, 16] width 30 height 31
click at [167, 20] on span "Shipping Backlog" at bounding box center [155, 16] width 65 height 31
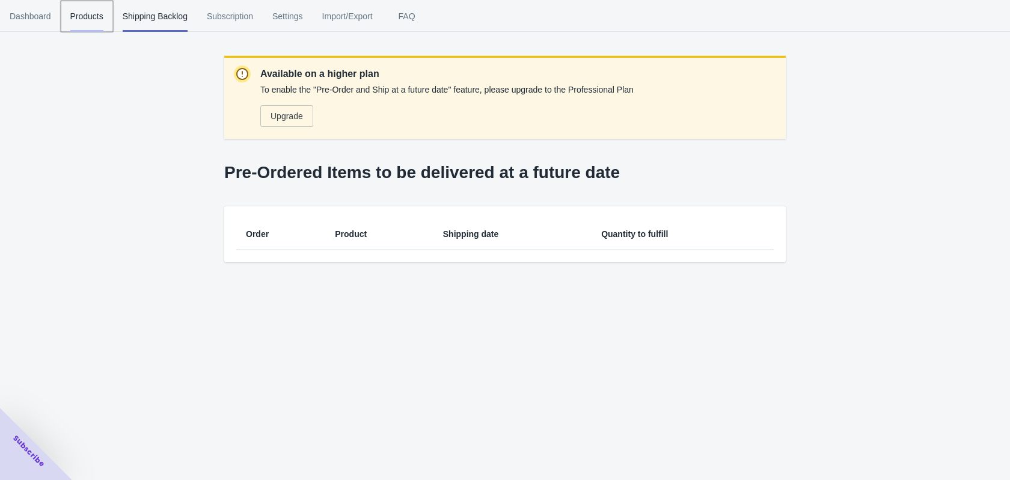
click at [93, 9] on span "Products" at bounding box center [86, 16] width 33 height 31
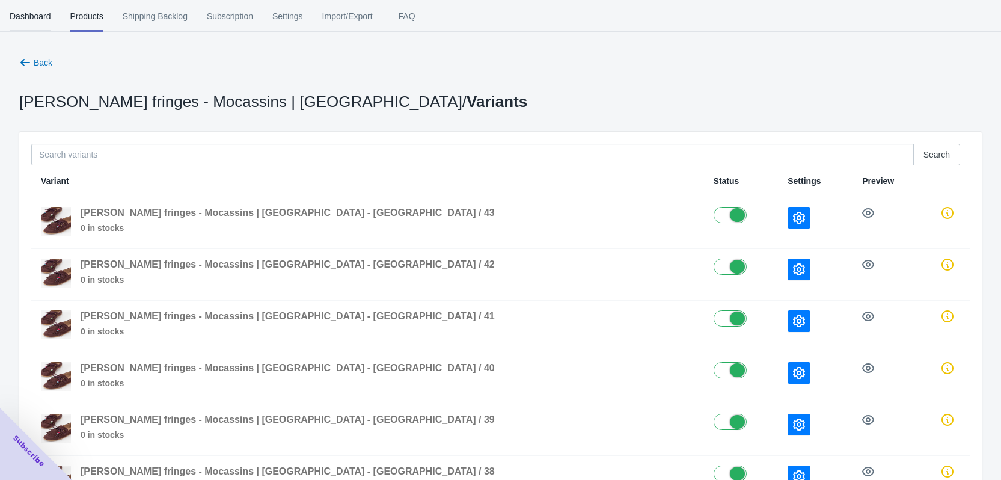
click at [39, 19] on span "Dashboard" at bounding box center [30, 16] width 41 height 31
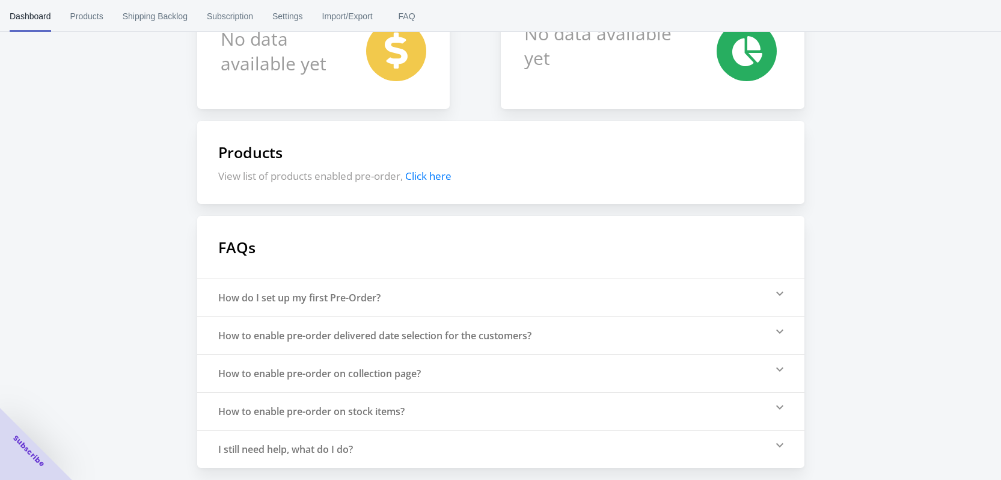
scroll to position [177, 0]
click at [782, 290] on div "How do I set up my first Pre-Order?" at bounding box center [500, 297] width 607 height 38
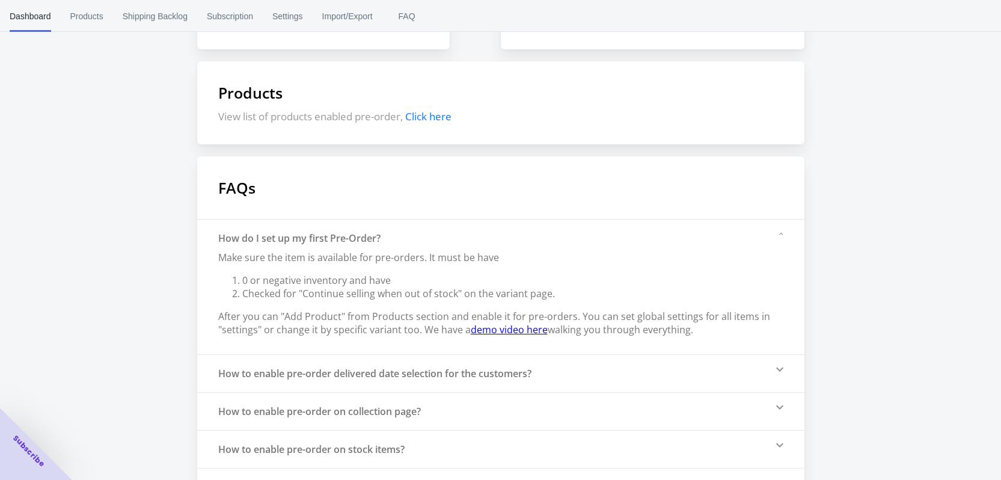
scroll to position [237, 0]
drag, startPoint x: 681, startPoint y: 328, endPoint x: 218, endPoint y: 239, distance: 471.5
click at [218, 239] on div "How do I set up my first Pre-Order? Make sure the item is available for pre-ord…" at bounding box center [498, 286] width 561 height 111
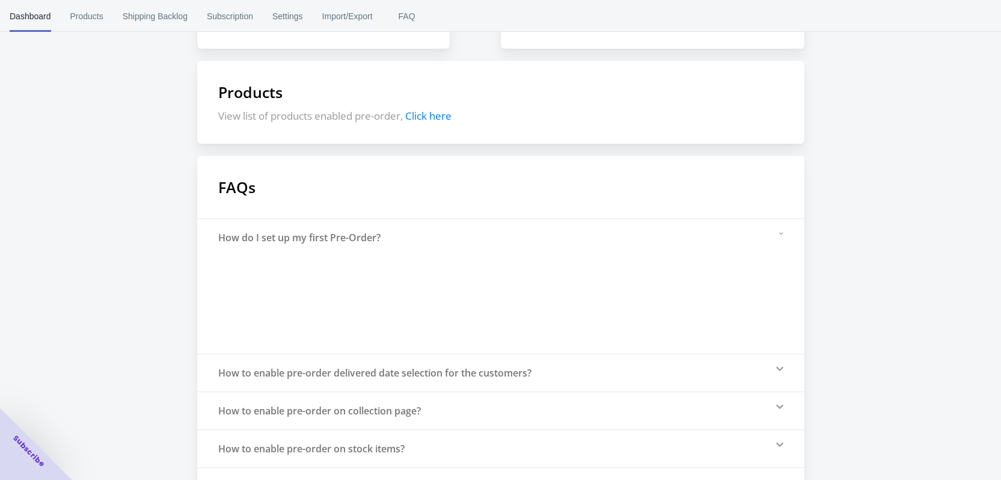
scroll to position [177, 0]
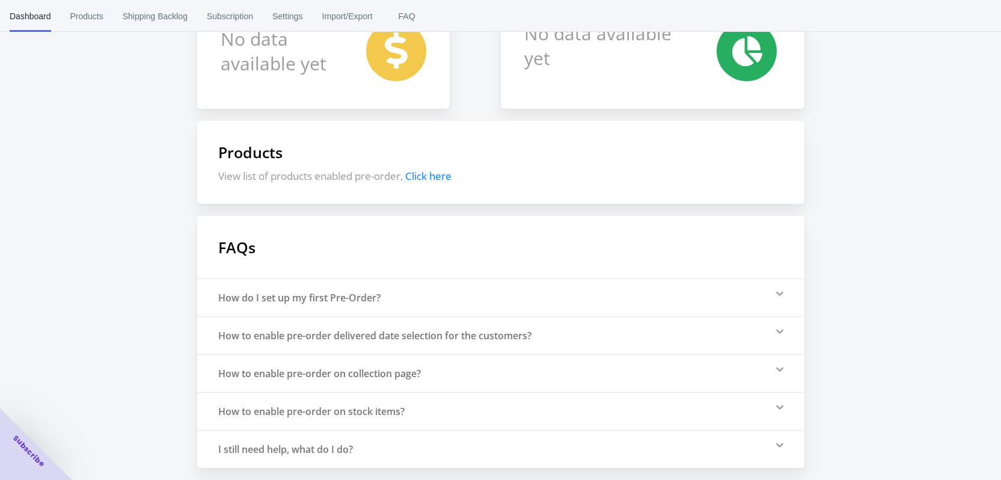
click at [788, 295] on div "How do I set up my first Pre-Order?" at bounding box center [500, 297] width 607 height 38
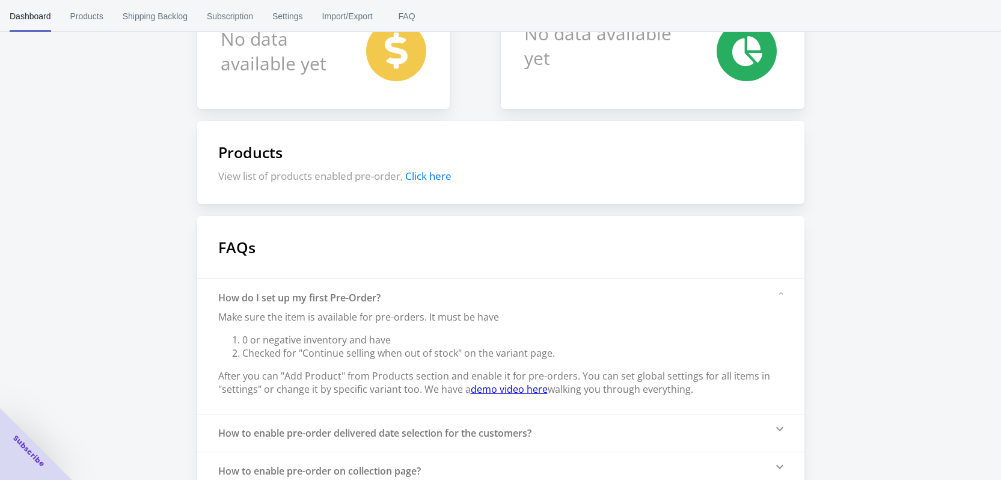
scroll to position [237, 0]
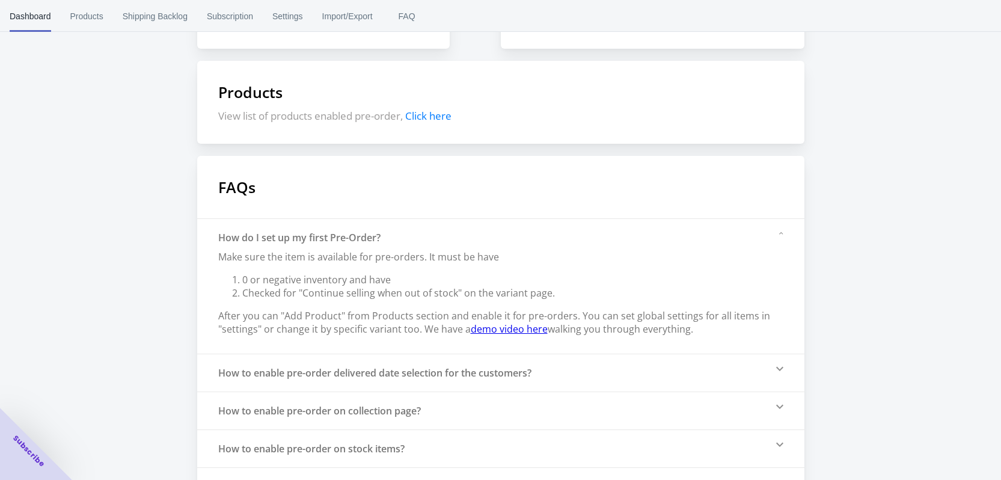
click at [504, 322] on link "demo video here" at bounding box center [509, 328] width 77 height 13
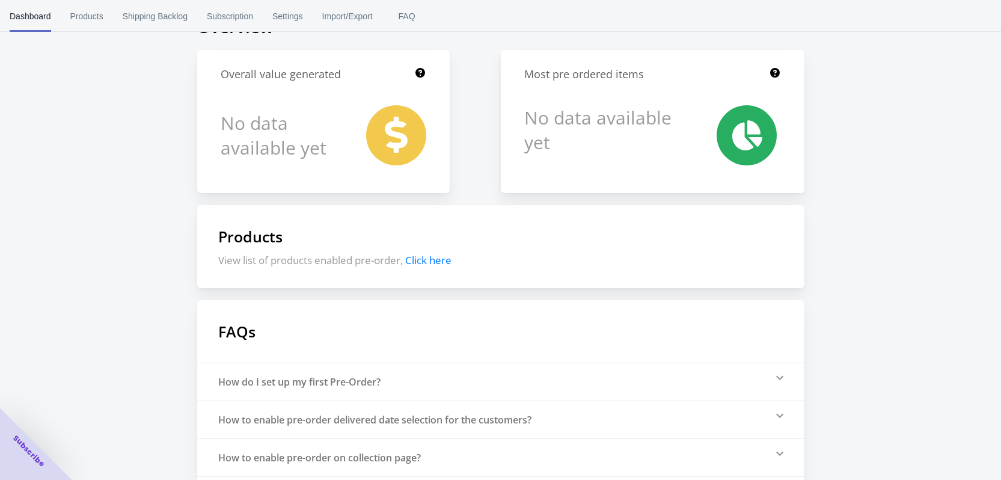
scroll to position [0, 0]
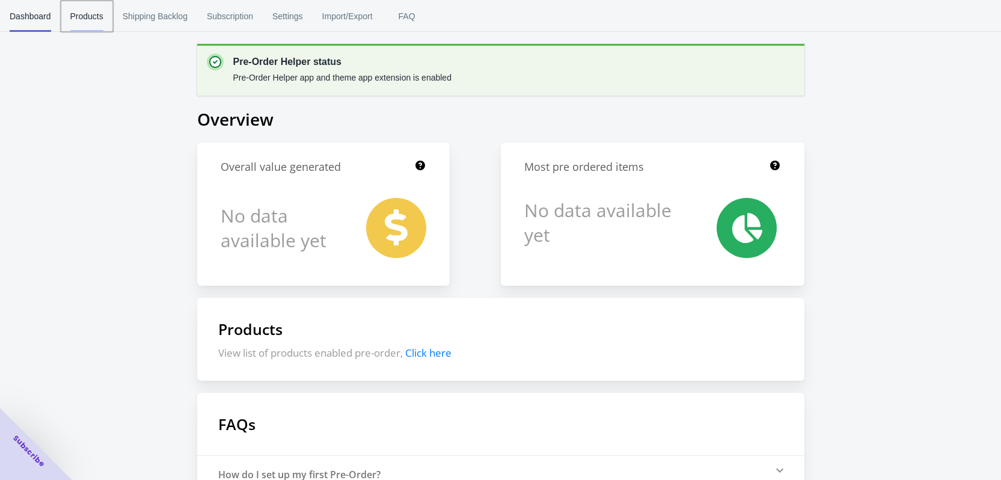
click at [79, 20] on span "Products" at bounding box center [86, 16] width 33 height 31
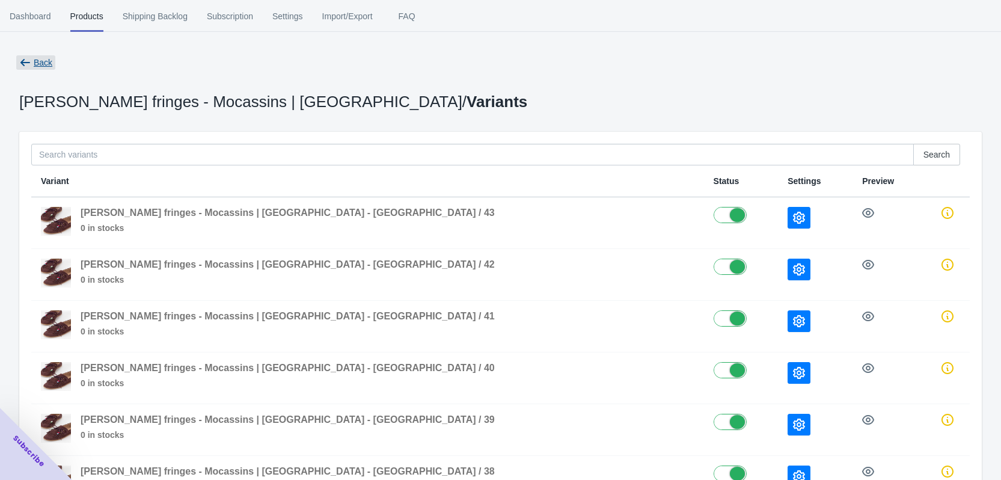
click at [34, 63] on span "Back" at bounding box center [43, 63] width 19 height 10
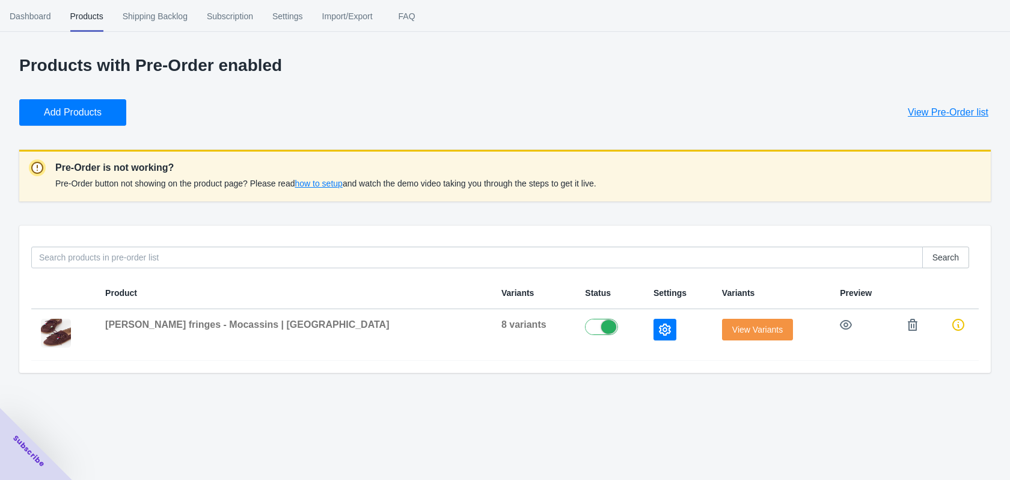
click at [87, 109] on span "Add Products" at bounding box center [73, 112] width 58 height 12
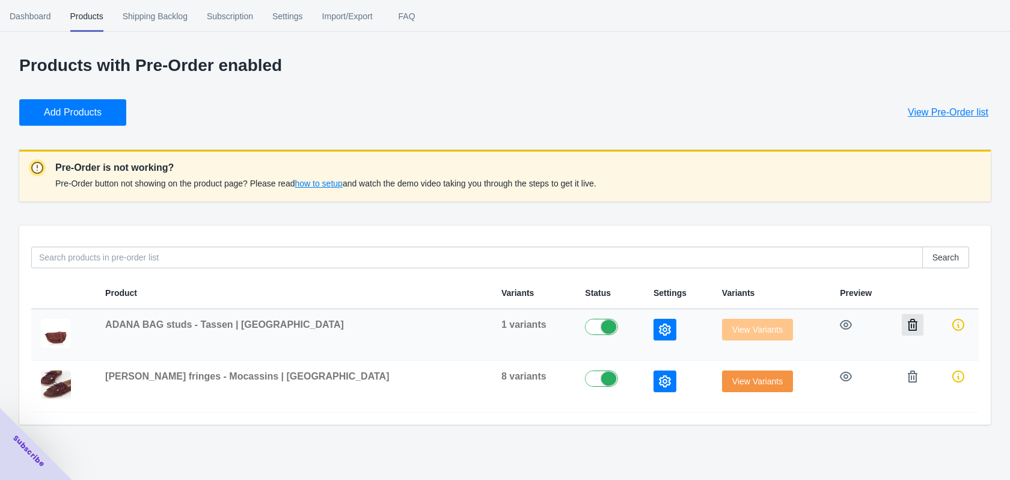
click at [907, 324] on icon "button" at bounding box center [913, 325] width 12 height 12
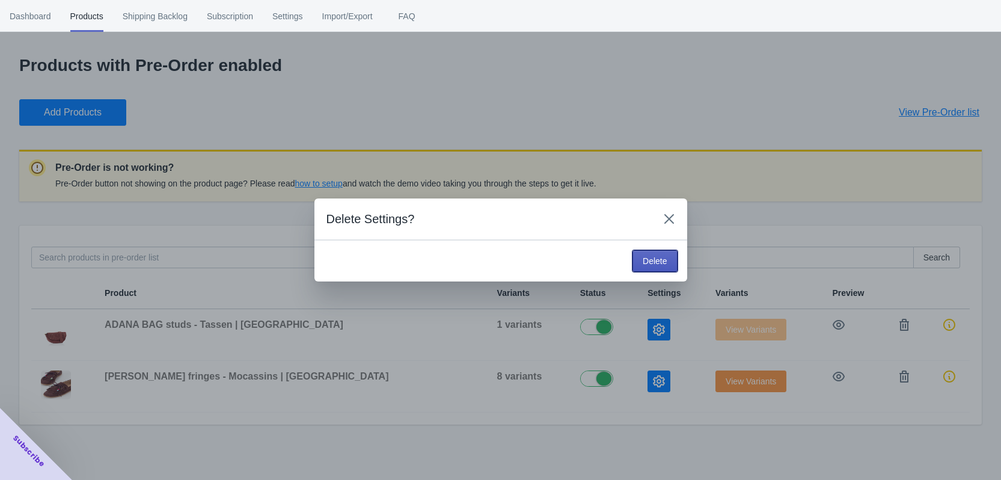
click at [650, 254] on button "Delete" at bounding box center [654, 261] width 44 height 22
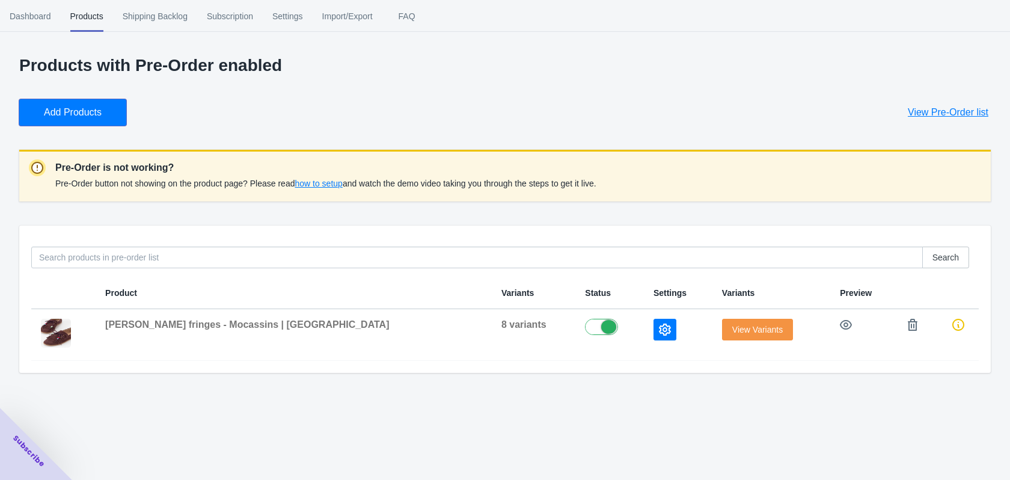
click at [99, 103] on button "Add Products" at bounding box center [72, 112] width 107 height 26
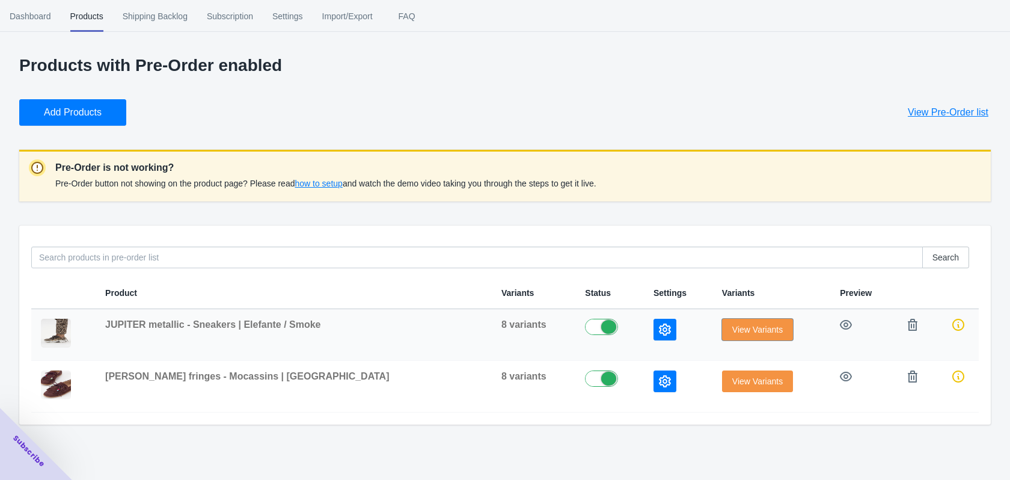
click at [741, 329] on span "View Variants" at bounding box center [757, 330] width 51 height 10
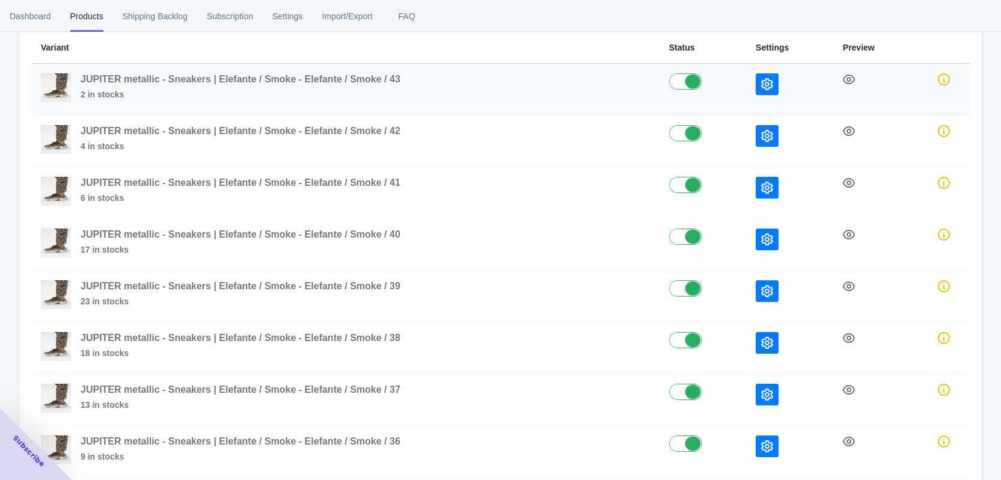
scroll to position [23, 0]
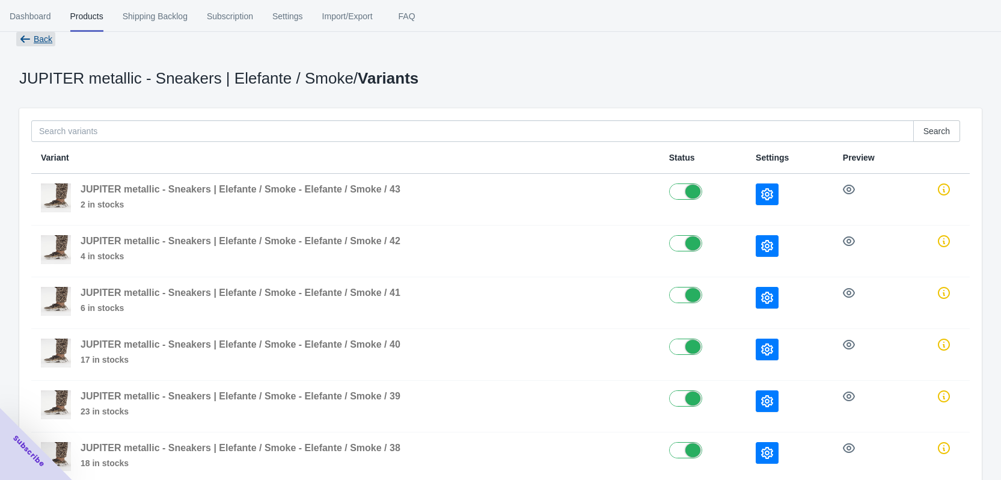
click at [28, 37] on icon "button" at bounding box center [25, 39] width 12 height 12
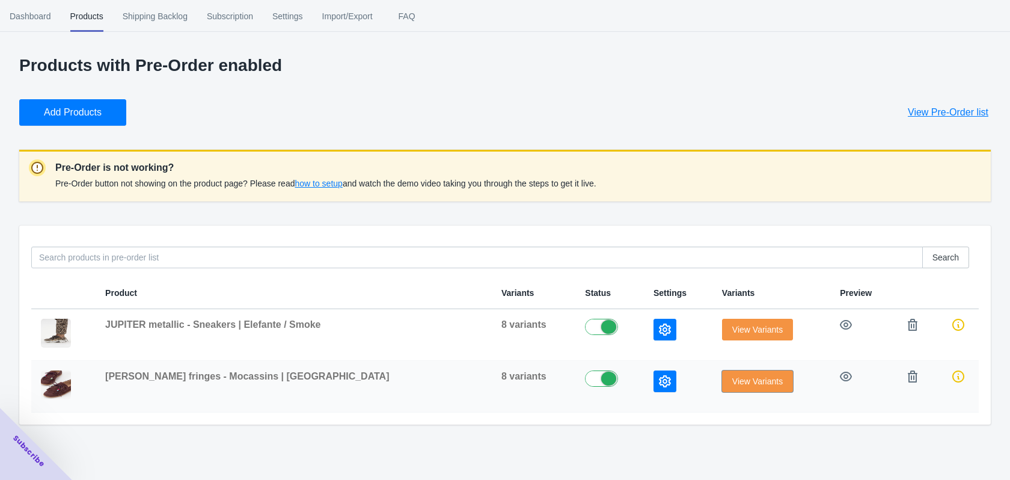
click at [738, 379] on span "View Variants" at bounding box center [757, 381] width 51 height 10
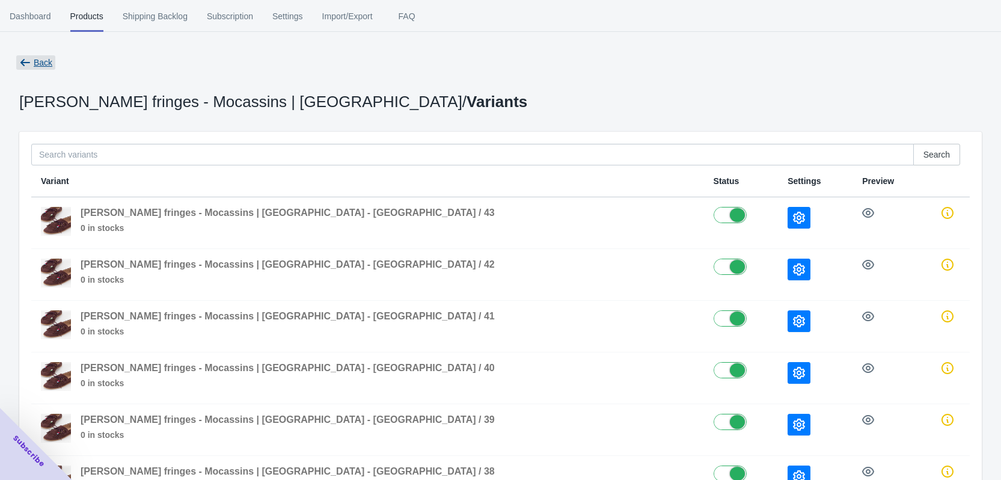
click at [40, 60] on span "Back" at bounding box center [43, 63] width 19 height 10
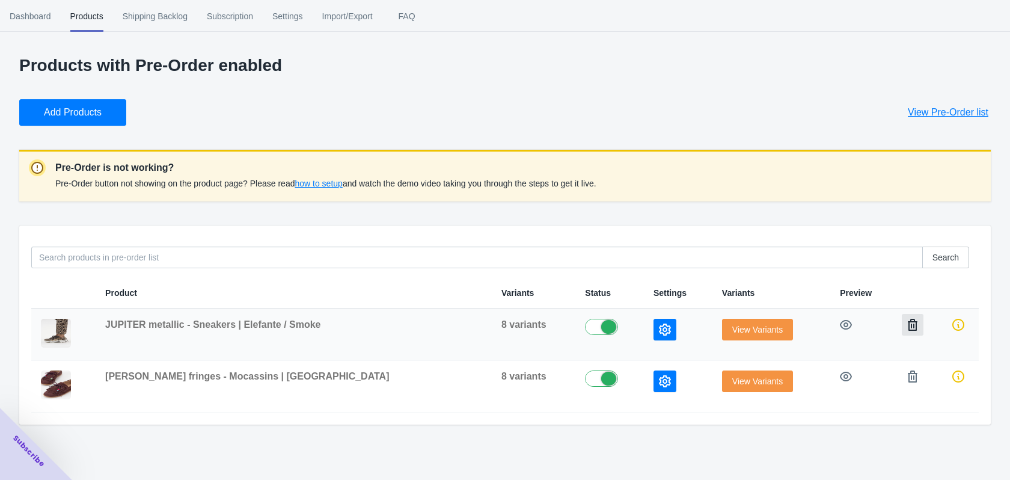
click at [907, 327] on icon "button" at bounding box center [913, 325] width 12 height 12
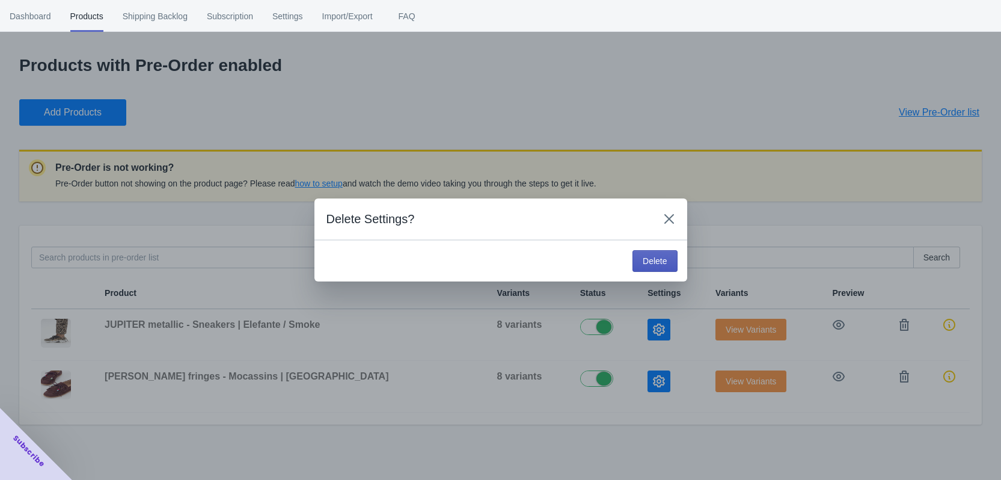
click at [668, 262] on button "Delete" at bounding box center [654, 261] width 44 height 22
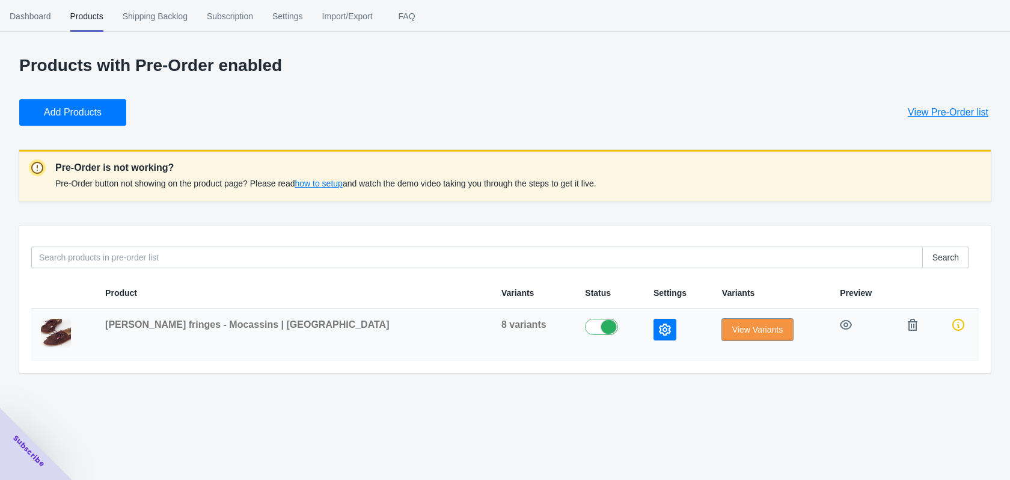
click at [732, 328] on span "View Variants" at bounding box center [757, 330] width 51 height 10
